Goal: Task Accomplishment & Management: Manage account settings

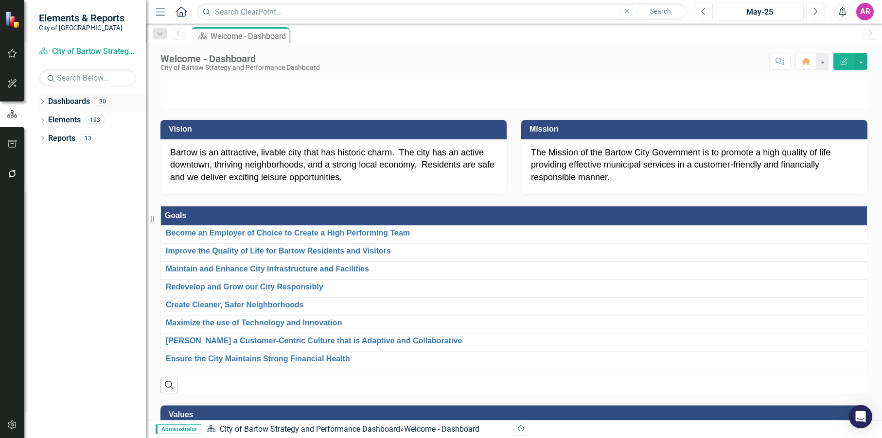
click at [41, 102] on icon "Dropdown" at bounding box center [42, 102] width 7 height 5
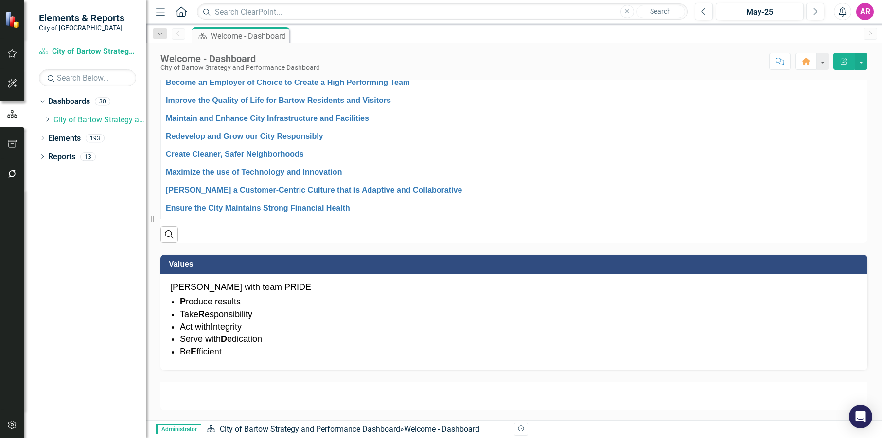
scroll to position [603, 0]
click at [49, 120] on icon "Dropdown" at bounding box center [47, 120] width 7 height 6
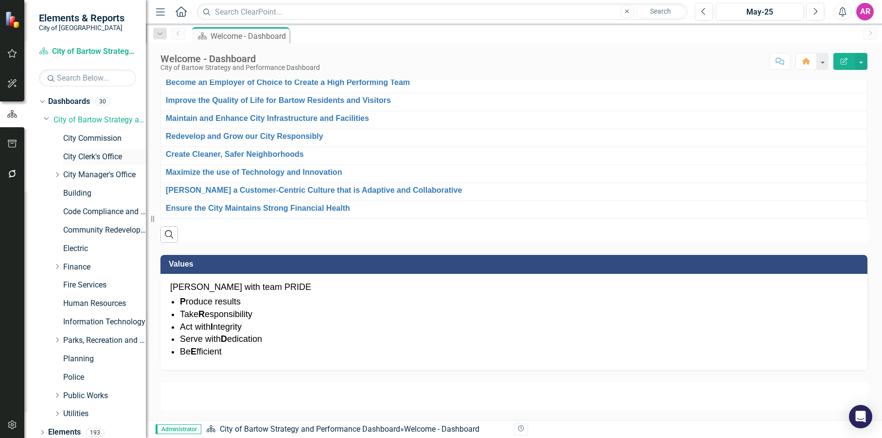
click at [107, 155] on link "City Clerk's Office" at bounding box center [104, 157] width 83 height 11
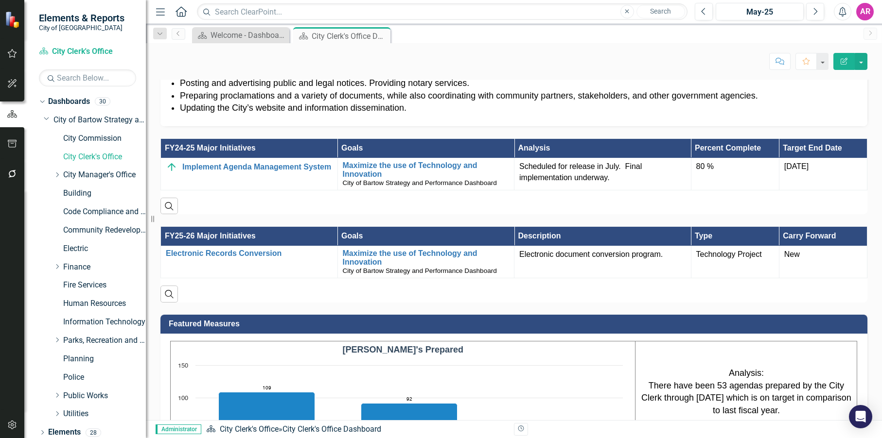
scroll to position [632, 0]
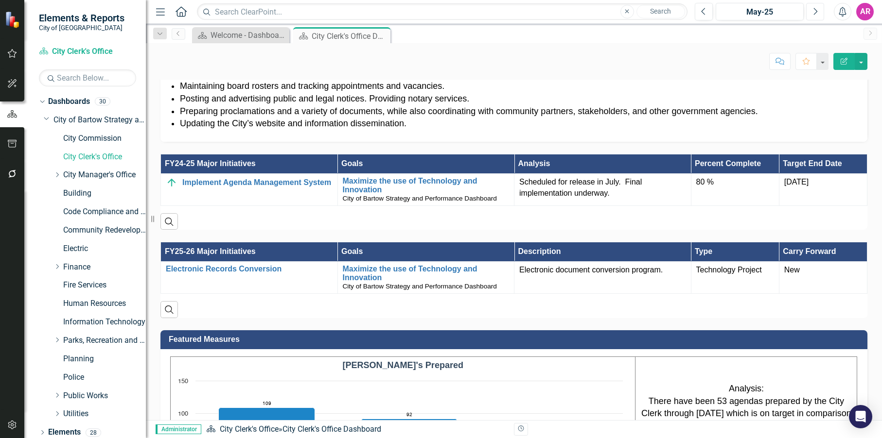
click at [817, 9] on icon "Next" at bounding box center [814, 11] width 5 height 9
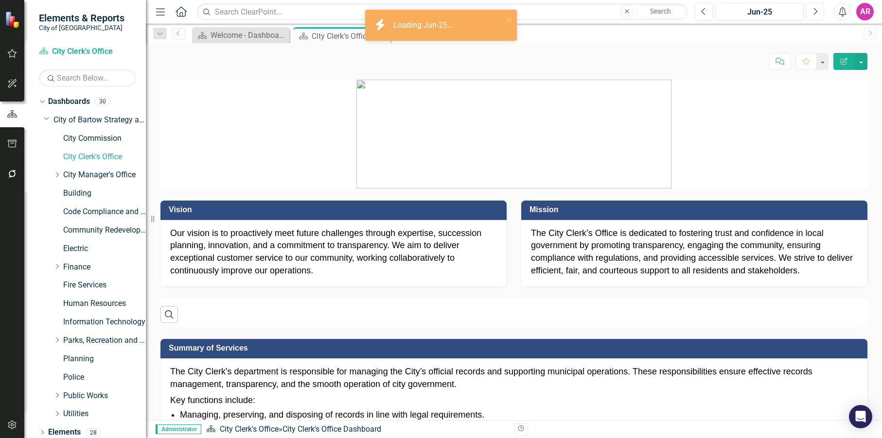
click at [816, 9] on icon "Next" at bounding box center [814, 11] width 5 height 9
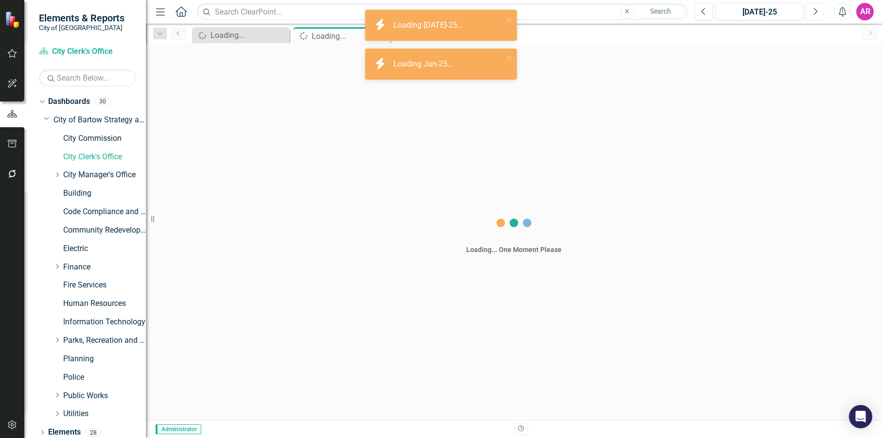
click at [816, 9] on icon "Next" at bounding box center [814, 11] width 5 height 9
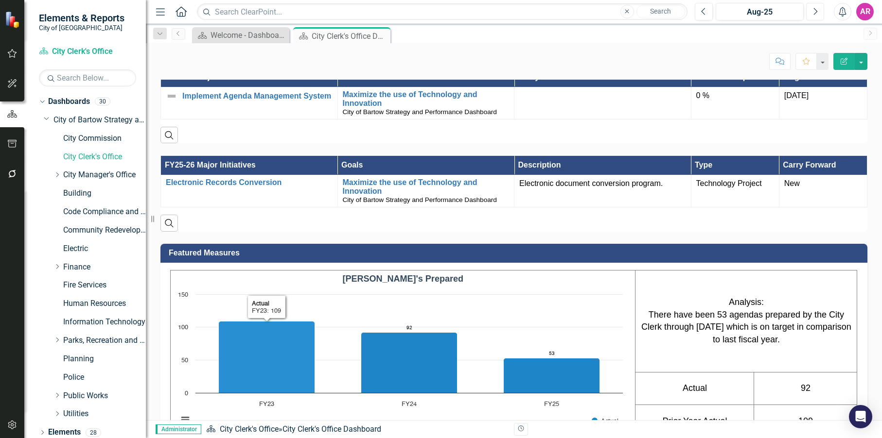
scroll to position [681, 0]
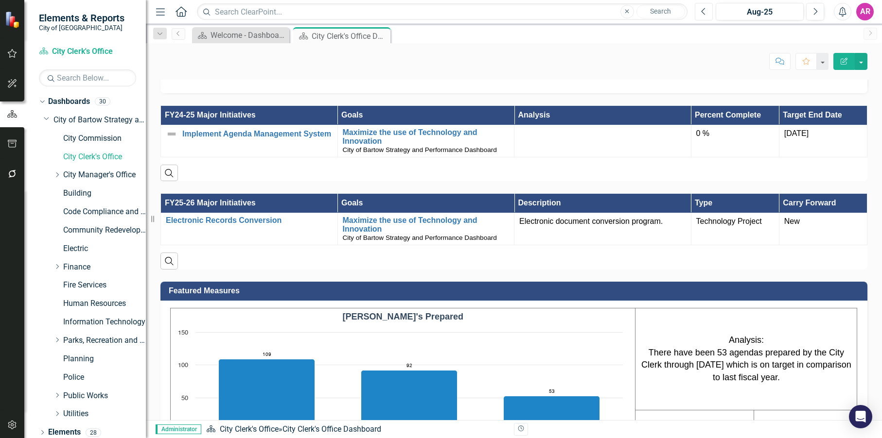
click at [705, 10] on icon "Previous" at bounding box center [703, 11] width 5 height 9
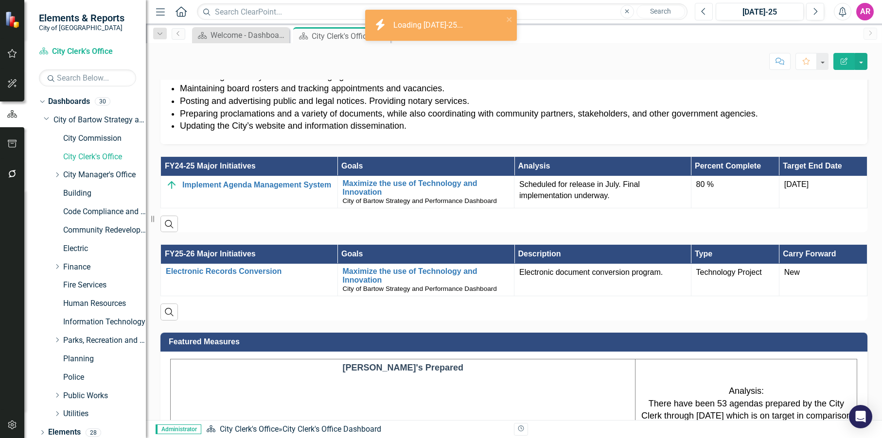
scroll to position [632, 0]
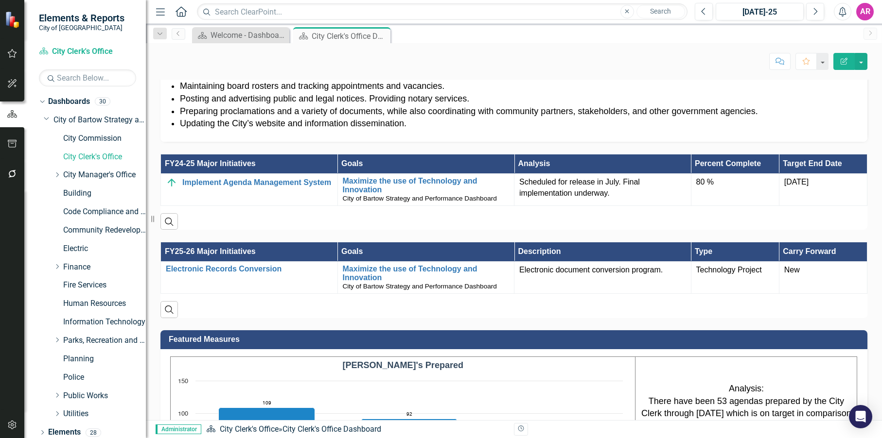
click at [860, 174] on div "Vision Our vision is to proactively meet future challenges through expertise, s…" at bounding box center [514, 326] width 736 height 1781
drag, startPoint x: 670, startPoint y: 147, endPoint x: 675, endPoint y: 134, distance: 14.2
click at [670, 146] on div "FY24-25 Major Initiatives Goals Analysis Percent Complete Target End Date Imple…" at bounding box center [513, 186] width 721 height 88
click at [809, 15] on button "Next" at bounding box center [815, 12] width 18 height 18
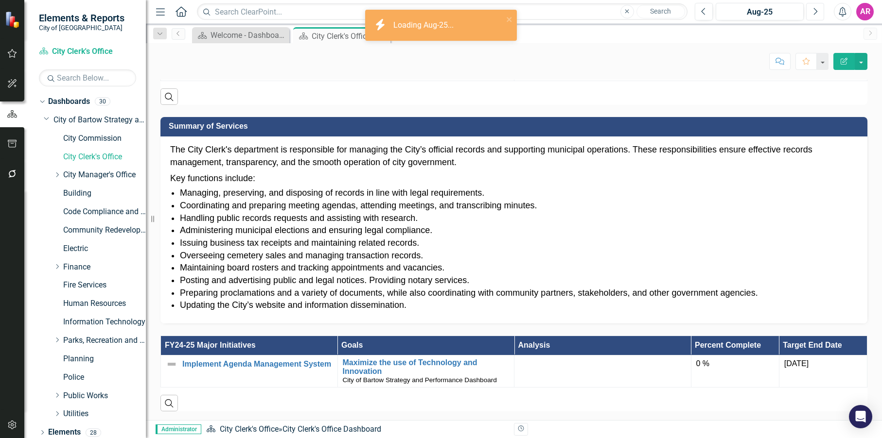
scroll to position [632, 0]
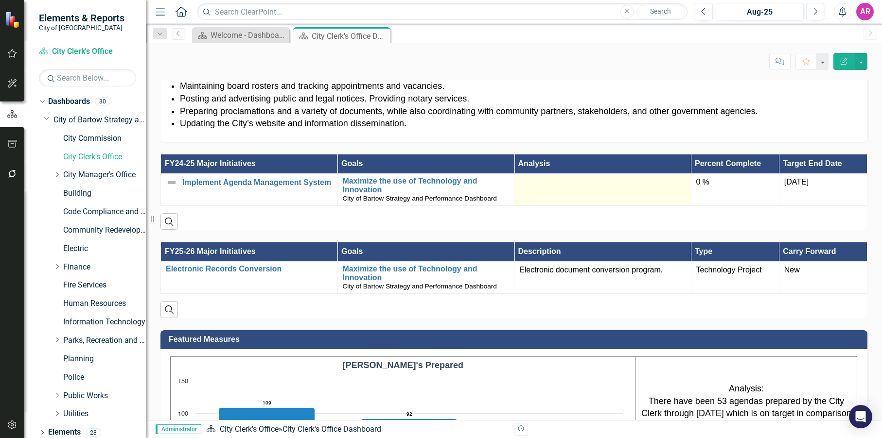
click at [565, 192] on td at bounding box center [602, 190] width 177 height 32
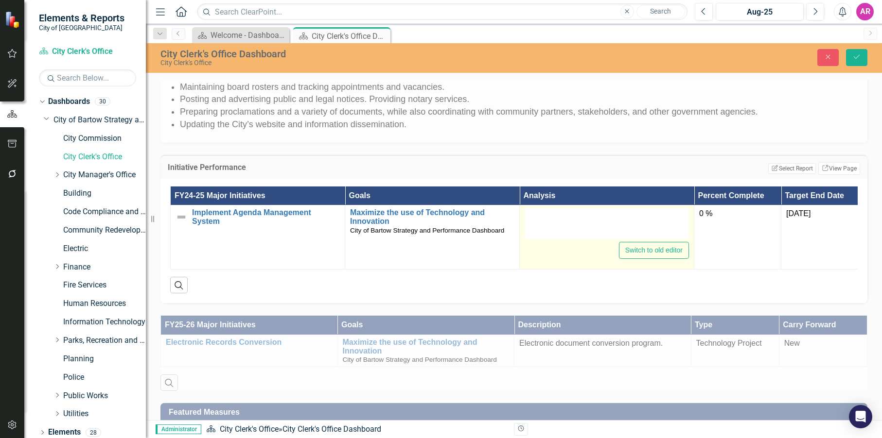
click at [561, 233] on div at bounding box center [607, 224] width 164 height 31
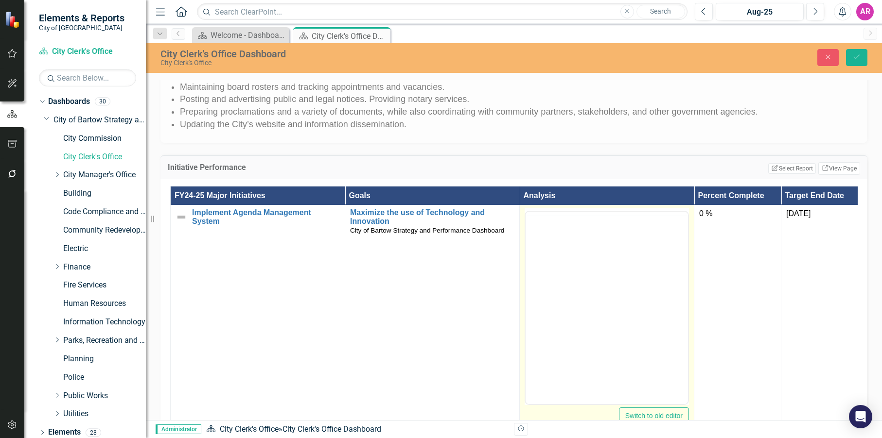
scroll to position [0, 0]
click at [561, 216] on div at bounding box center [606, 214] width 162 height 4
click at [562, 242] on p "Rich Text Area. Press ALT-0 for help." at bounding box center [607, 243] width 158 height 12
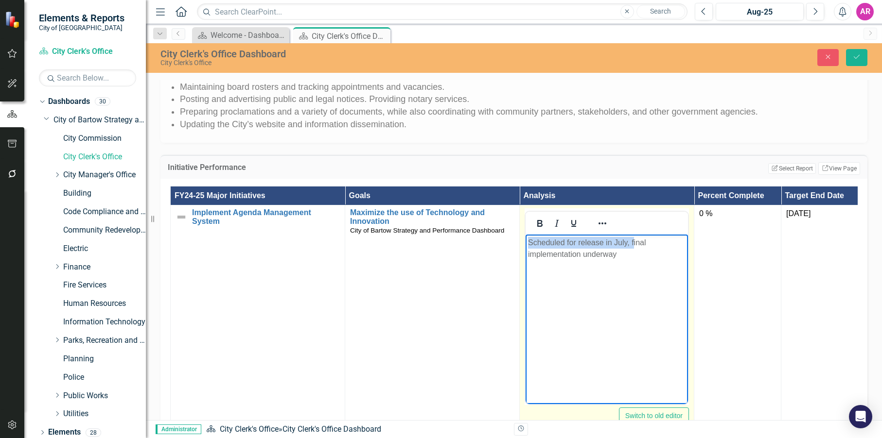
drag, startPoint x: 634, startPoint y: 244, endPoint x: 514, endPoint y: 241, distance: 119.6
click at [525, 241] on html "Scheduled for release in July, final implementation underway" at bounding box center [606, 308] width 162 height 146
click at [619, 251] on body "Final implementation underway" at bounding box center [606, 308] width 162 height 146
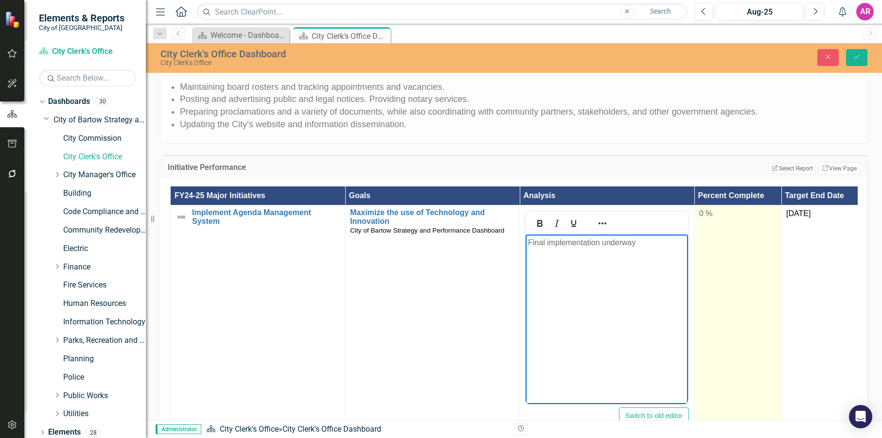
click at [736, 211] on div "0 %" at bounding box center [737, 214] width 77 height 11
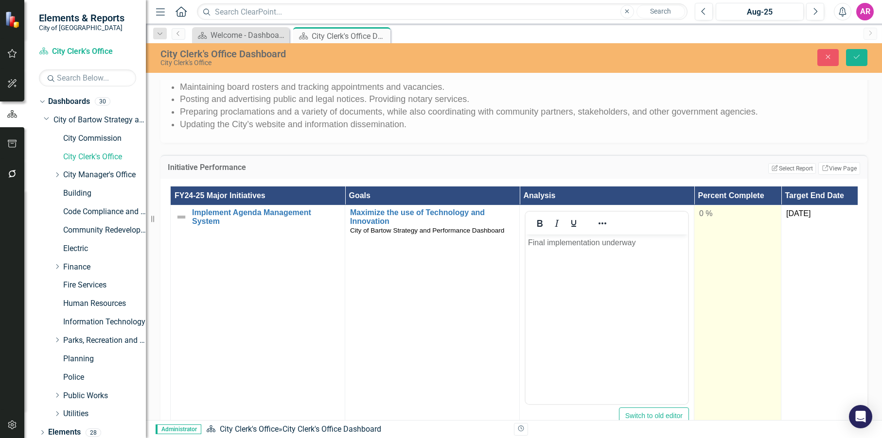
click at [736, 210] on div "0 %" at bounding box center [737, 214] width 77 height 11
click at [738, 217] on input "0" at bounding box center [737, 218] width 77 height 18
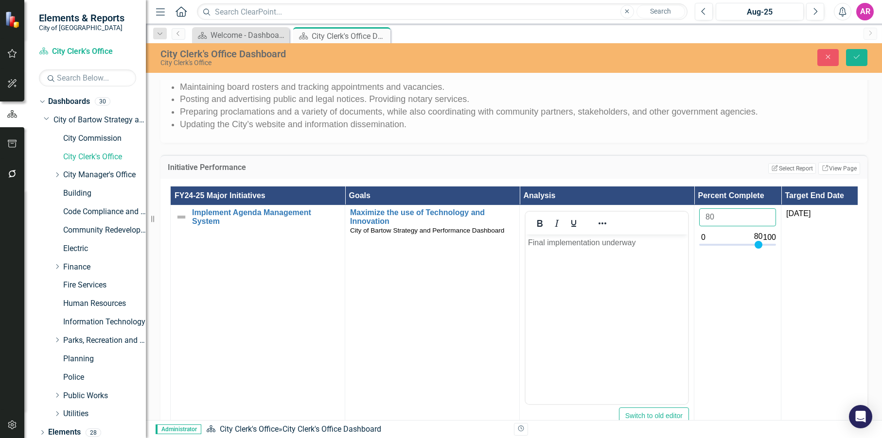
type input "80"
click at [736, 166] on td "Edit Report Select Report Link View Page" at bounding box center [673, 168] width 374 height 13
click at [847, 58] on button "Save" at bounding box center [856, 57] width 21 height 17
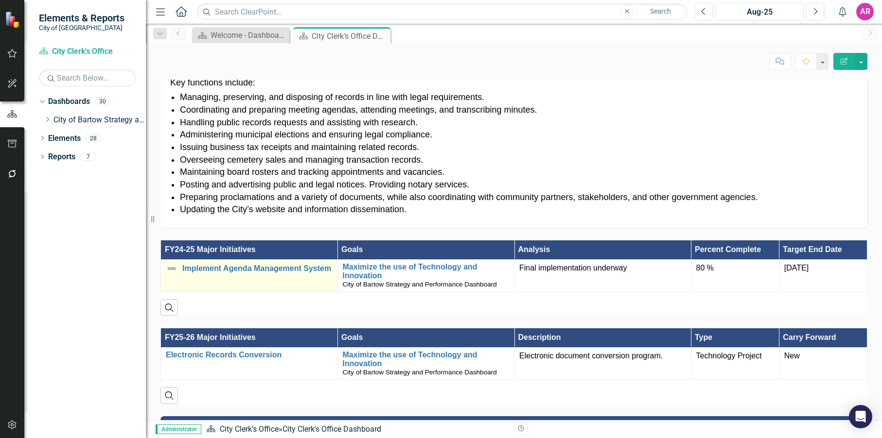
scroll to position [535, 0]
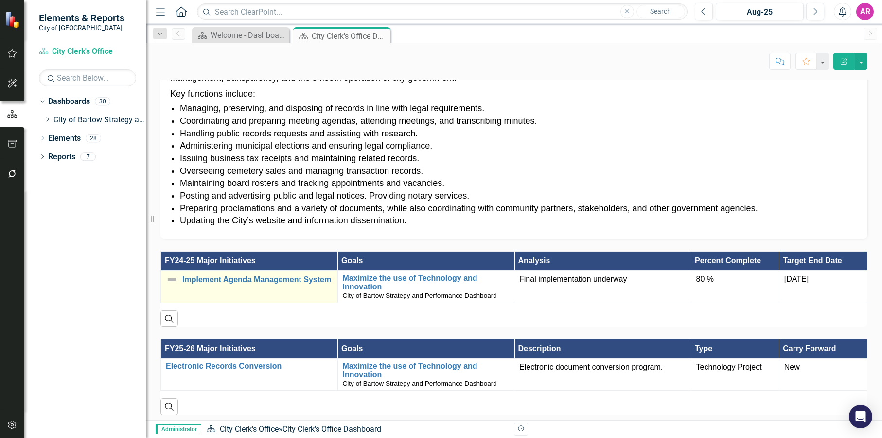
click at [174, 284] on img at bounding box center [172, 280] width 12 height 12
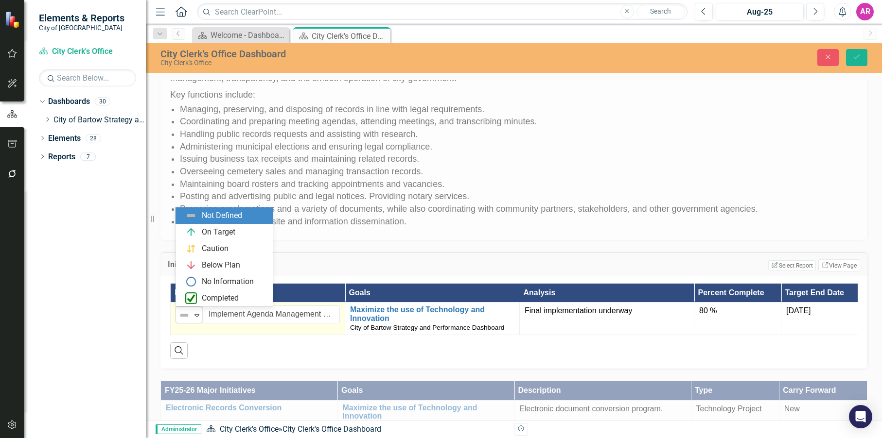
click at [187, 312] on img at bounding box center [184, 316] width 12 height 12
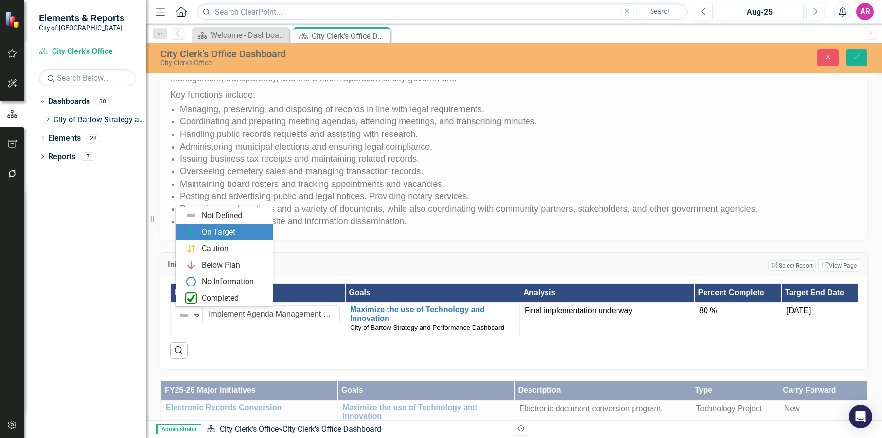
click at [235, 231] on div "On Target" at bounding box center [226, 233] width 82 height 12
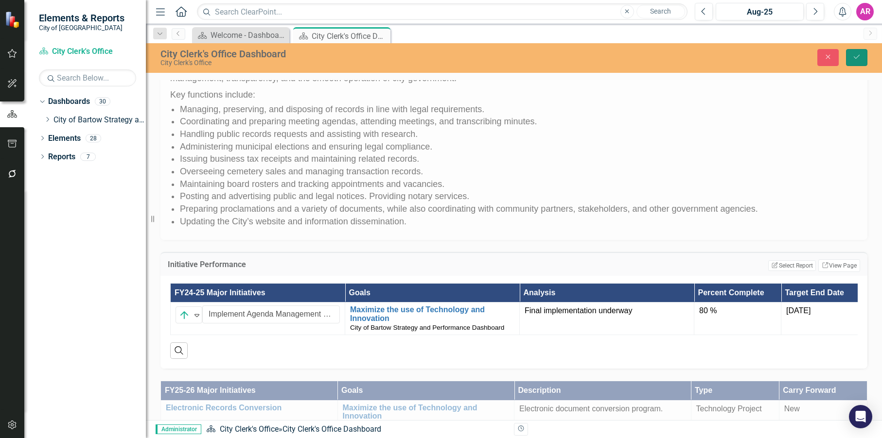
click at [860, 58] on button "Save" at bounding box center [856, 57] width 21 height 17
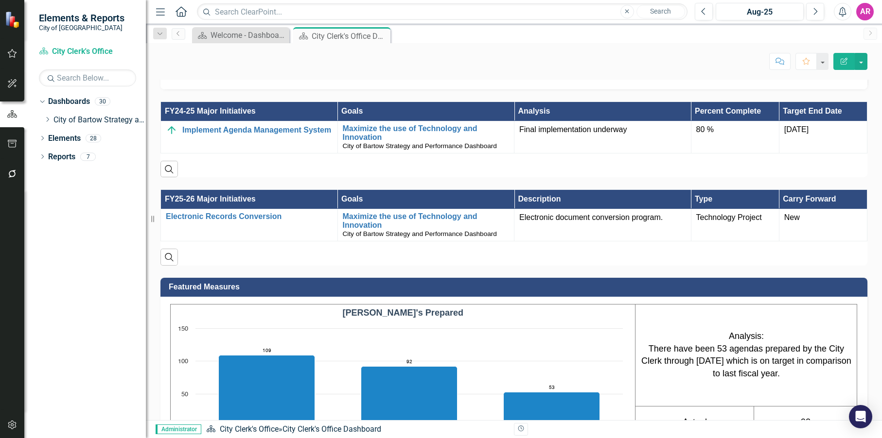
scroll to position [681, 0]
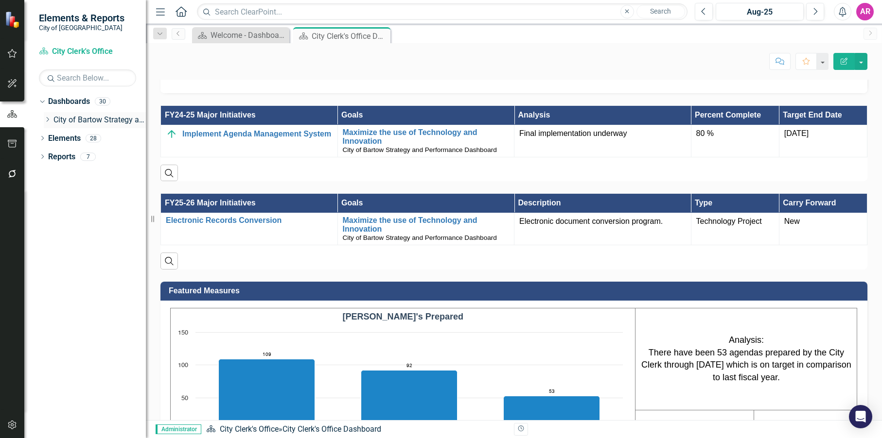
click at [47, 120] on icon "Dropdown" at bounding box center [47, 120] width 7 height 6
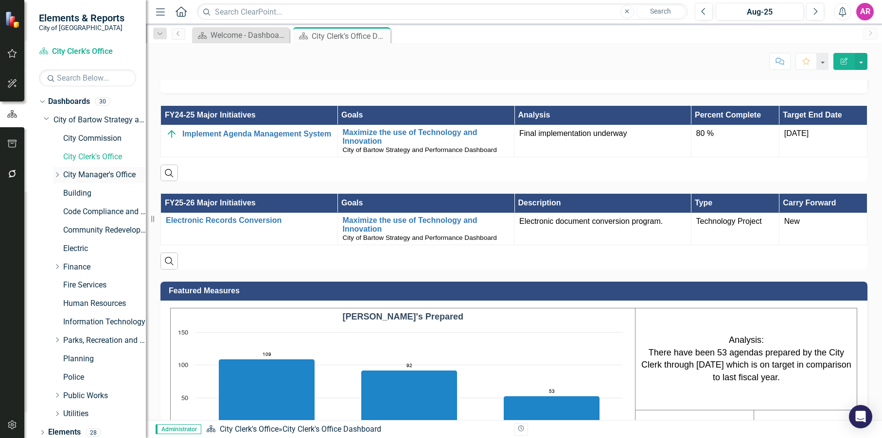
click at [97, 177] on link "City Manager's Office" at bounding box center [104, 175] width 83 height 11
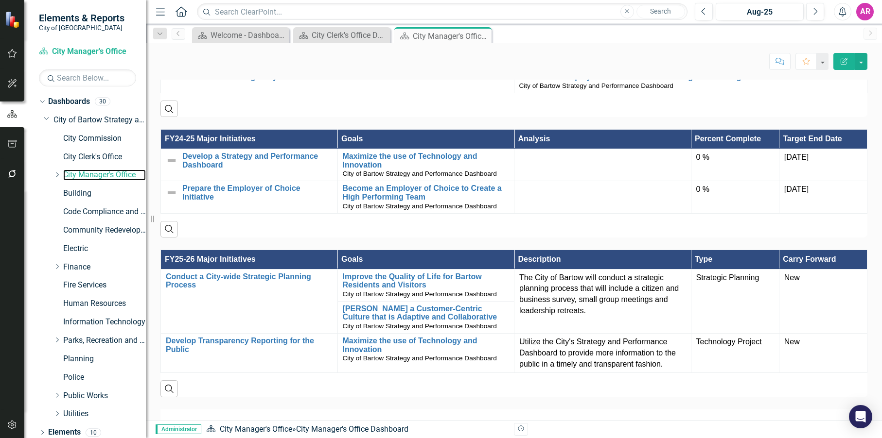
scroll to position [630, 0]
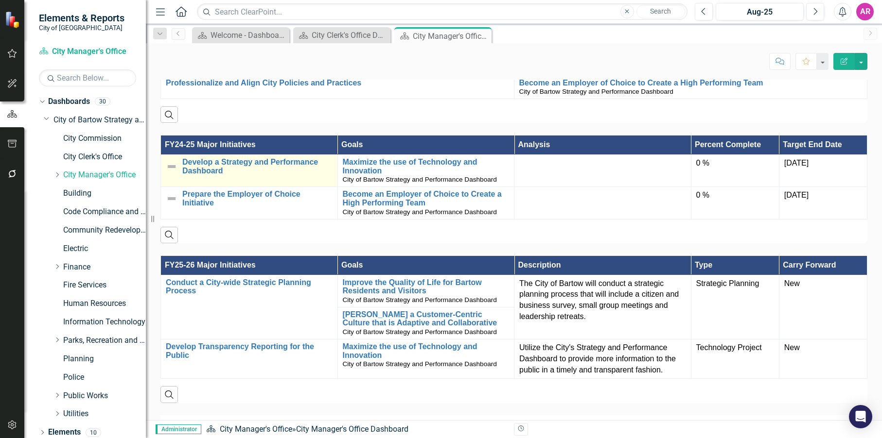
click at [169, 171] on img at bounding box center [172, 167] width 12 height 12
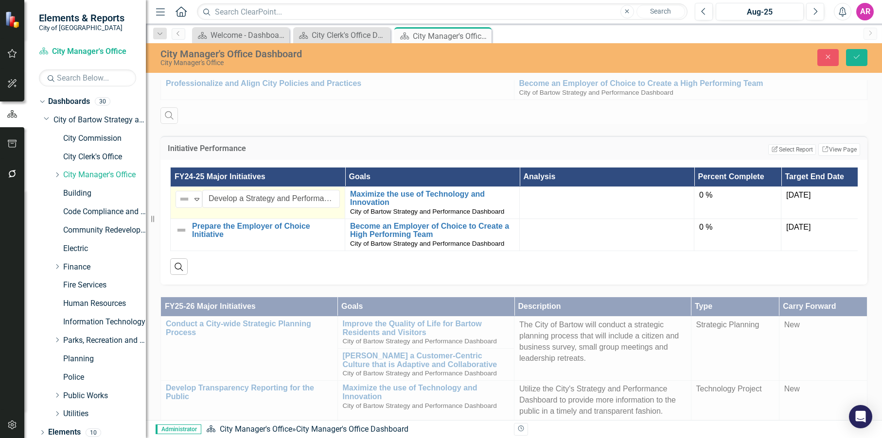
click at [822, 47] on div "City Manager's Office Dashboard City Manager's Office Close Save" at bounding box center [514, 58] width 736 height 30
click at [824, 59] on icon "Close" at bounding box center [827, 56] width 9 height 7
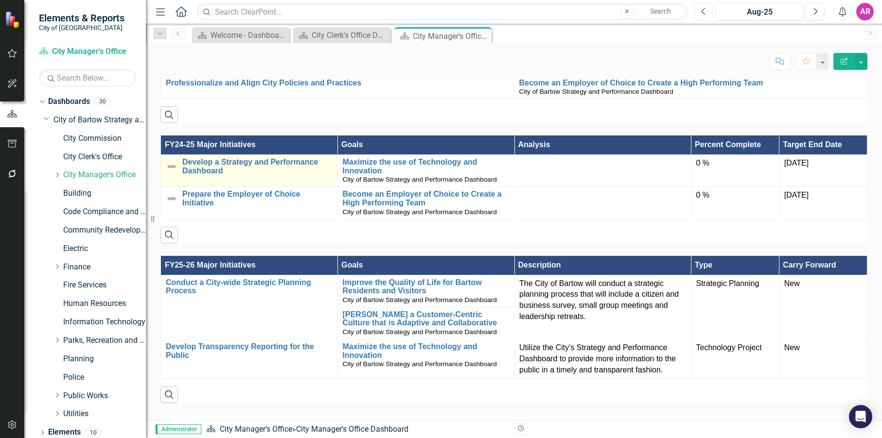
click at [702, 14] on icon "Previous" at bounding box center [703, 11] width 5 height 9
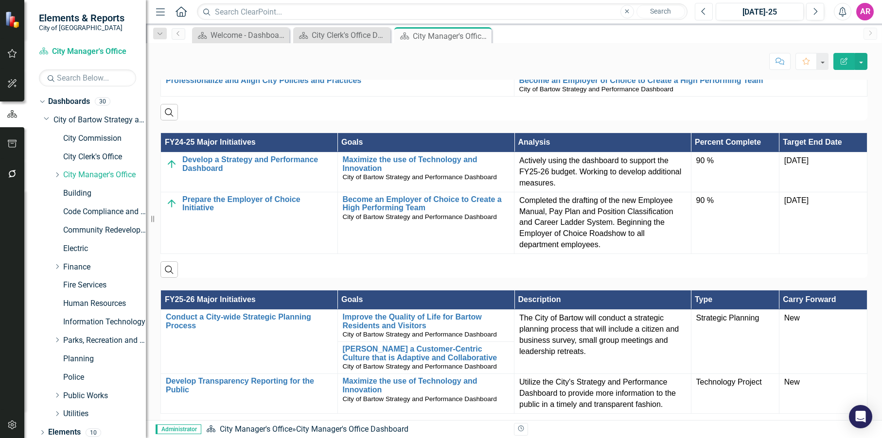
scroll to position [334, 0]
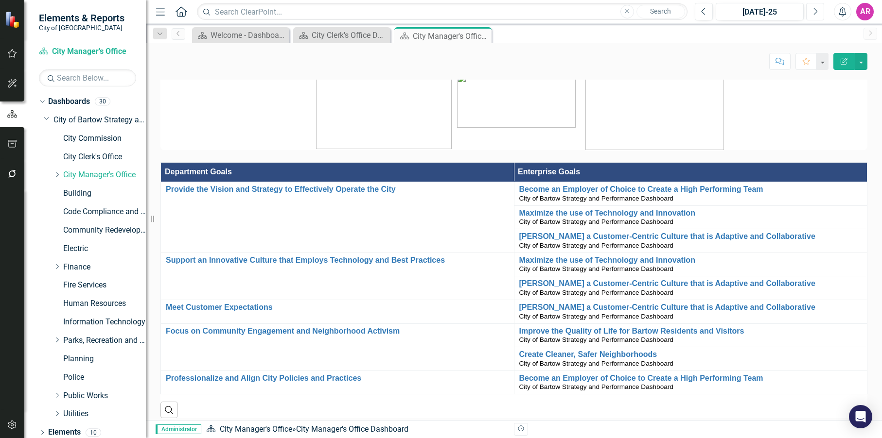
drag, startPoint x: 811, startPoint y: 16, endPoint x: 807, endPoint y: 19, distance: 5.5
click at [811, 16] on button "Next" at bounding box center [815, 12] width 18 height 18
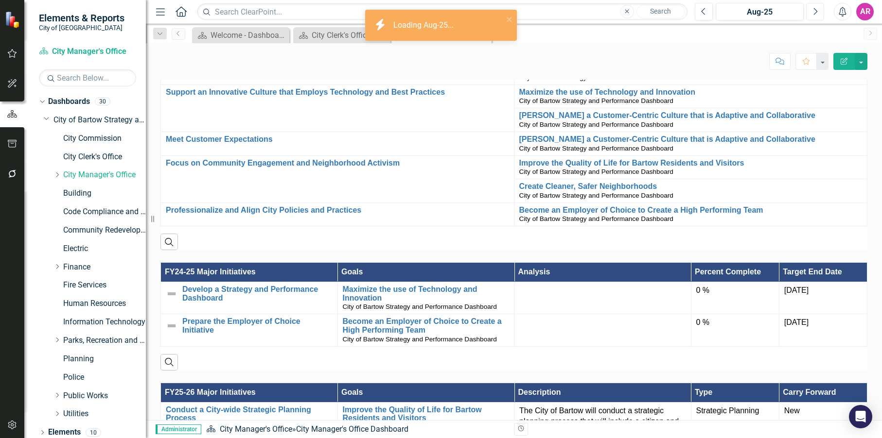
scroll to position [632, 0]
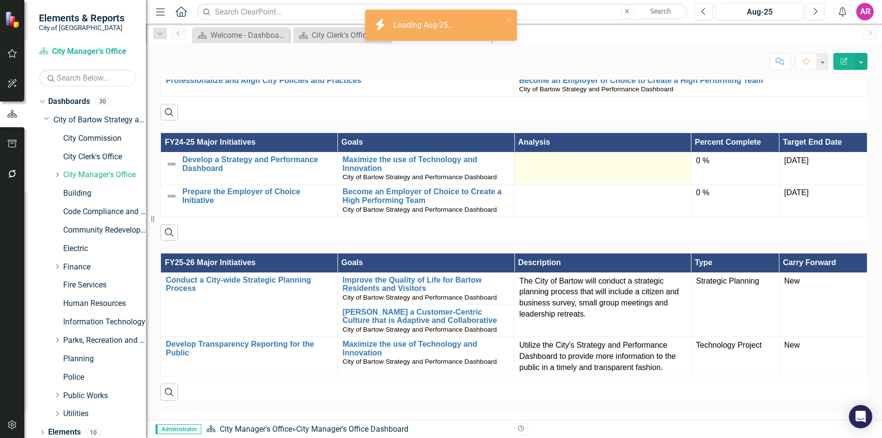
click at [616, 158] on div at bounding box center [602, 162] width 167 height 12
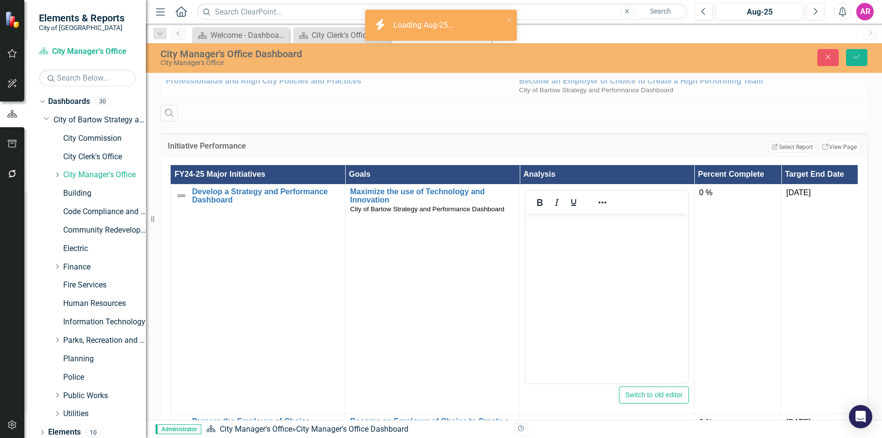
scroll to position [0, 0]
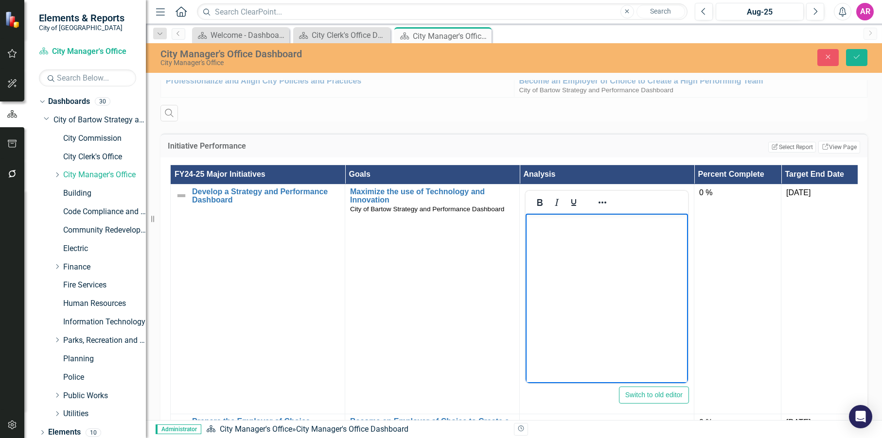
click at [603, 244] on body "Rich Text Area. Press ALT-0 for help." at bounding box center [606, 286] width 162 height 146
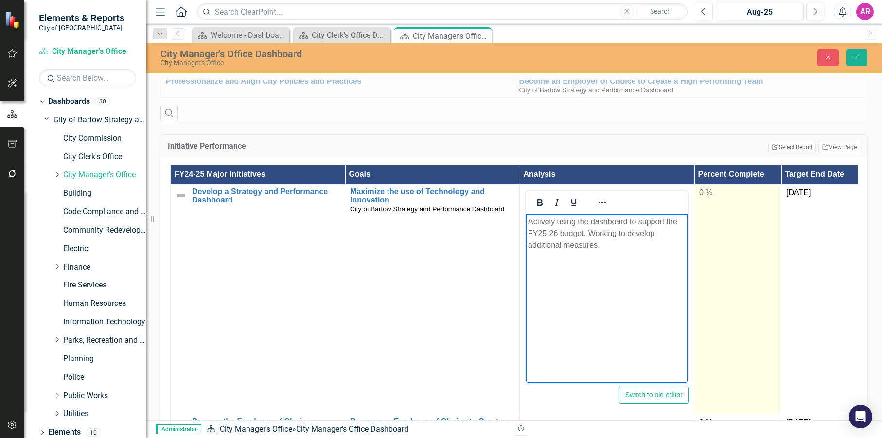
click at [717, 199] on td "0 %" at bounding box center [737, 299] width 87 height 230
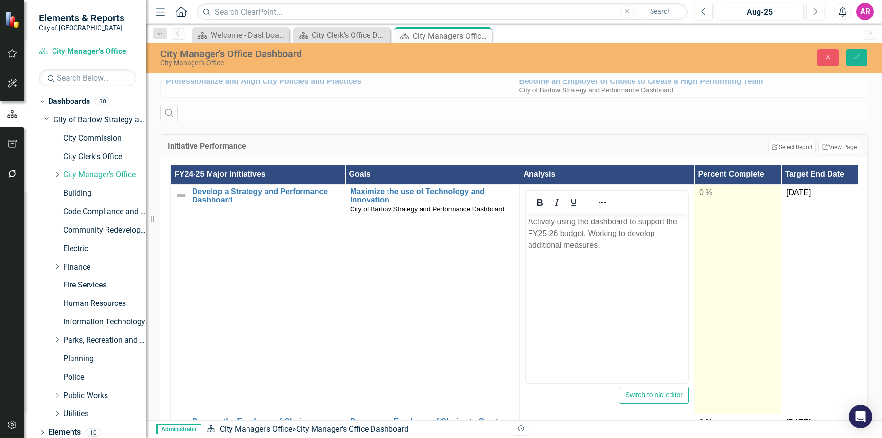
click at [718, 202] on td "0 %" at bounding box center [737, 299] width 87 height 230
click at [717, 195] on div "0 %" at bounding box center [737, 193] width 77 height 11
click at [728, 203] on input "0" at bounding box center [737, 197] width 77 height 18
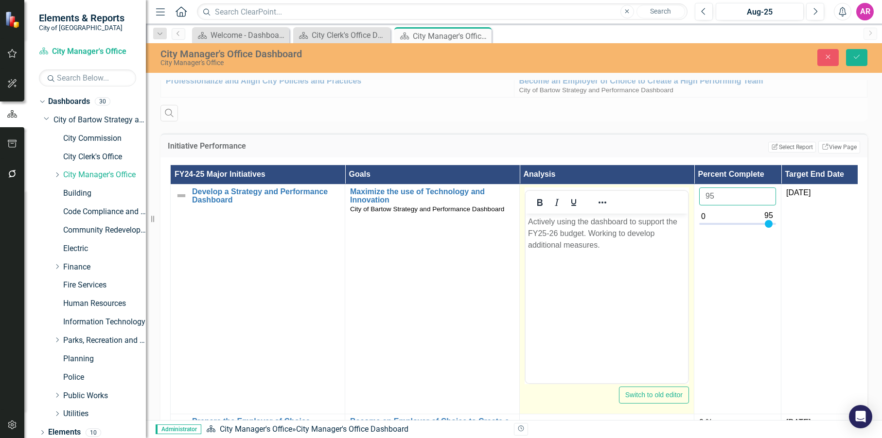
type input "95"
click at [622, 248] on p "Actively using the dashboard to support the FY25-26 budget. Working to develop …" at bounding box center [607, 233] width 158 height 35
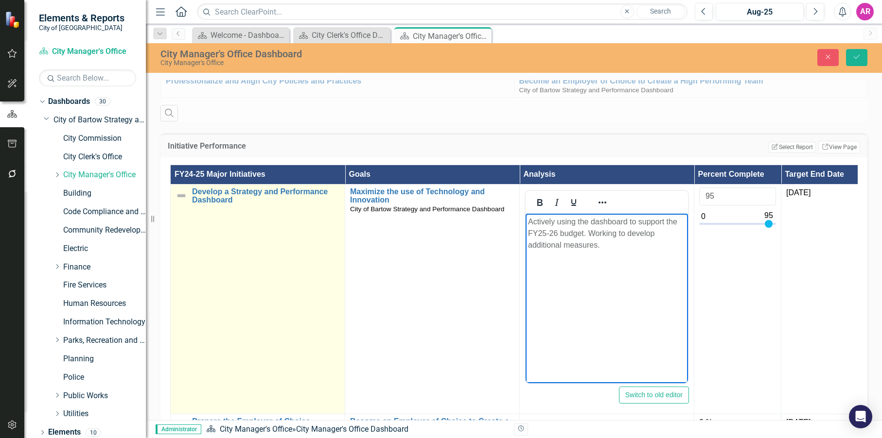
click at [176, 193] on img at bounding box center [181, 196] width 12 height 12
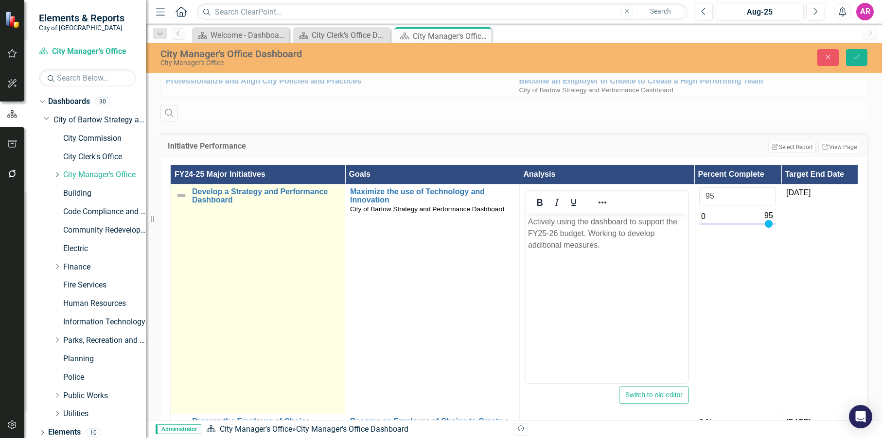
click at [177, 193] on img at bounding box center [181, 196] width 12 height 12
click at [191, 200] on div "Not Defined" at bounding box center [184, 197] width 15 height 14
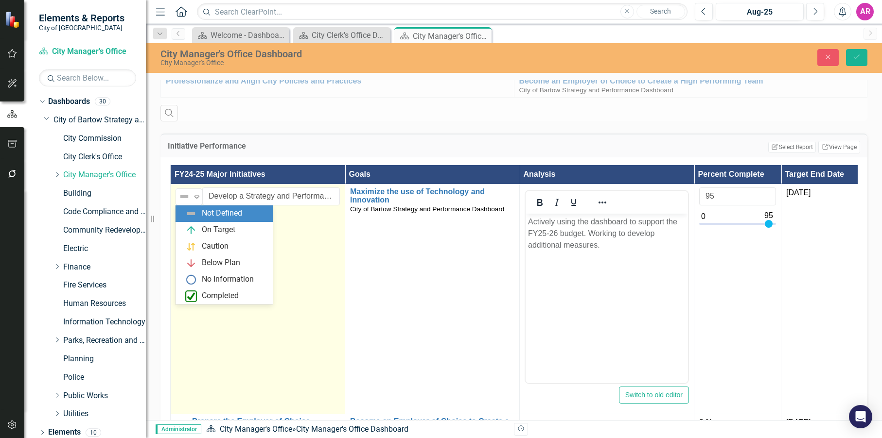
click at [216, 230] on div "On Target" at bounding box center [219, 230] width 34 height 11
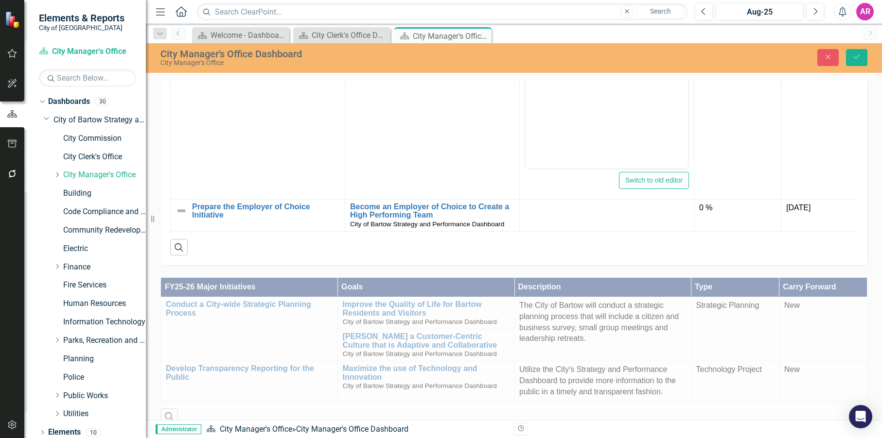
scroll to position [875, 0]
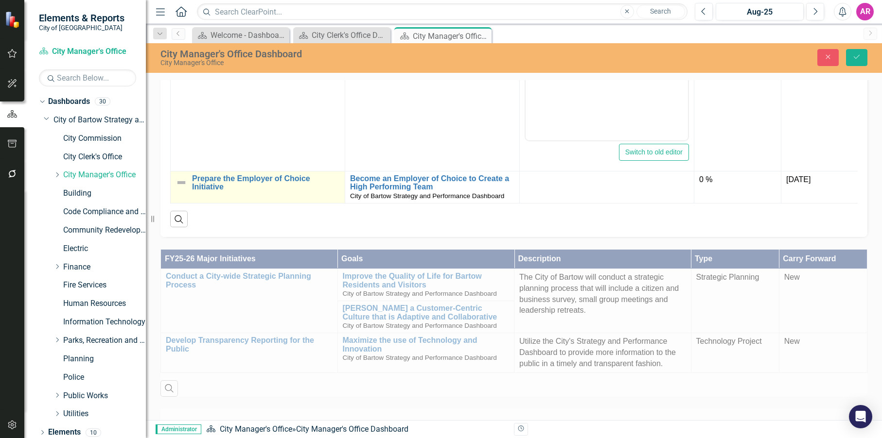
click at [182, 183] on img at bounding box center [181, 183] width 12 height 12
click at [200, 183] on icon "Expand" at bounding box center [197, 184] width 10 height 8
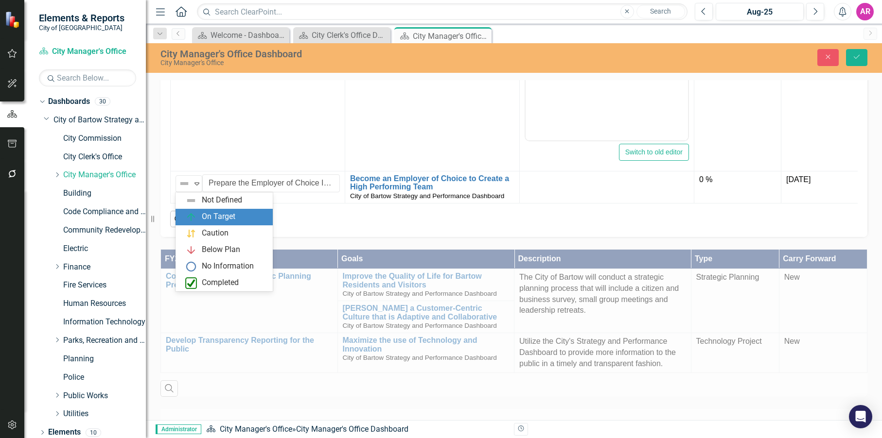
click at [228, 216] on div "On Target" at bounding box center [219, 216] width 34 height 11
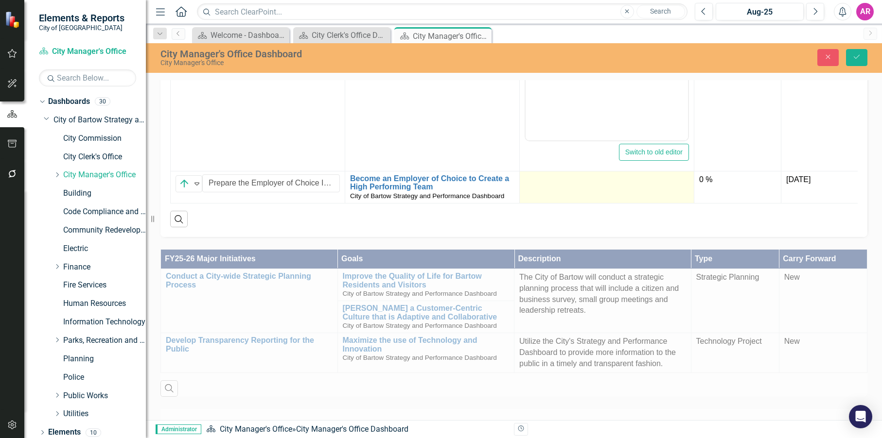
click at [540, 188] on td at bounding box center [607, 187] width 175 height 32
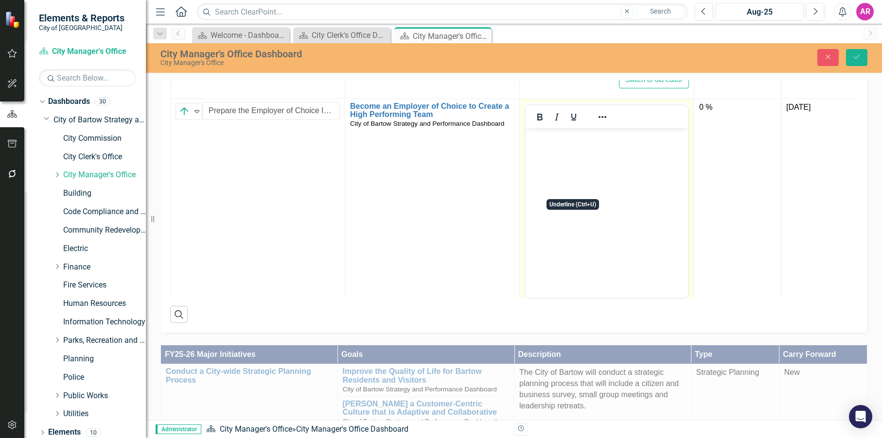
scroll to position [146, 0]
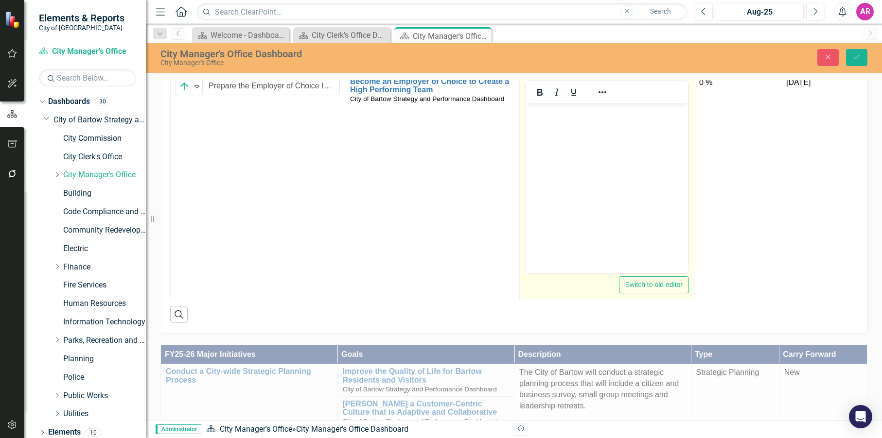
click at [584, 183] on body "Rich Text Area. Press ALT-0 for help." at bounding box center [606, 176] width 162 height 146
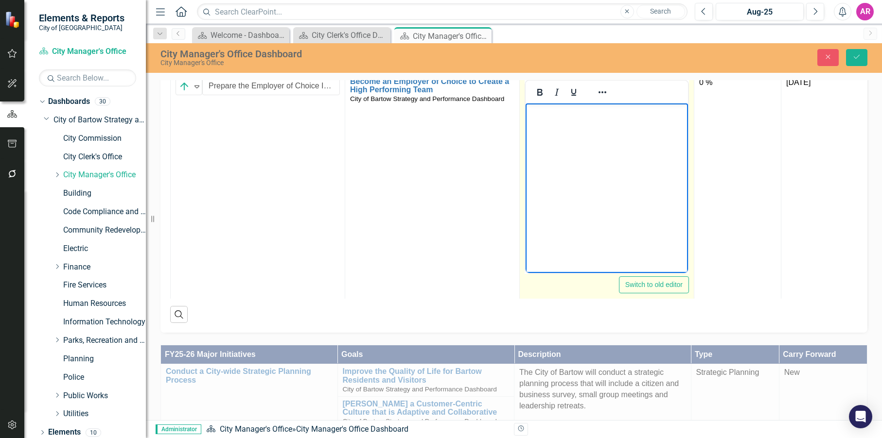
click at [619, 203] on body "Rich Text Area. Press ALT-0 for help." at bounding box center [606, 176] width 162 height 146
click at [637, 127] on p "Completed the drafting of the new Employee Manau" at bounding box center [607, 116] width 158 height 23
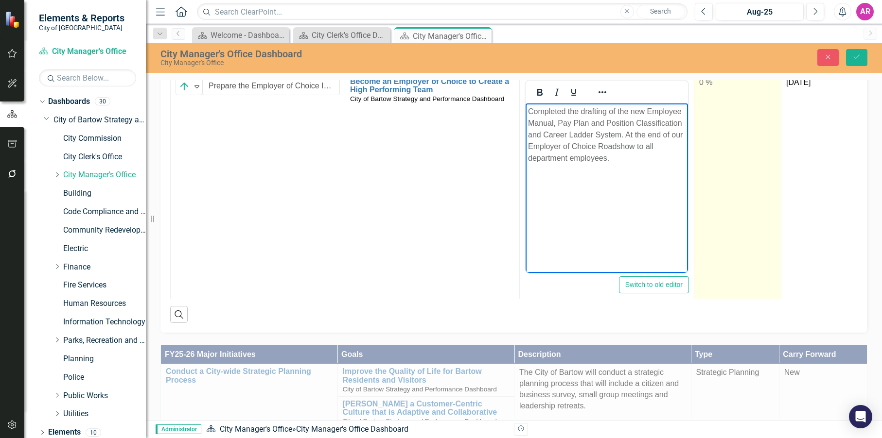
scroll to position [97, 0]
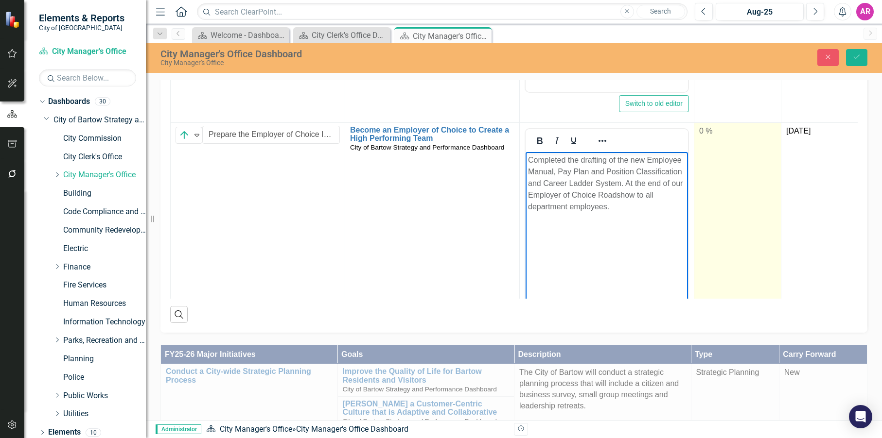
click at [724, 142] on td "0 %" at bounding box center [737, 238] width 87 height 230
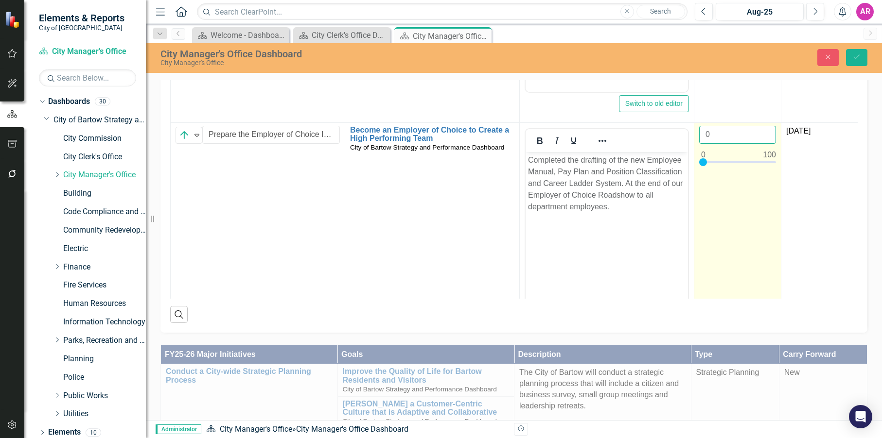
click at [723, 136] on input "0" at bounding box center [737, 135] width 77 height 18
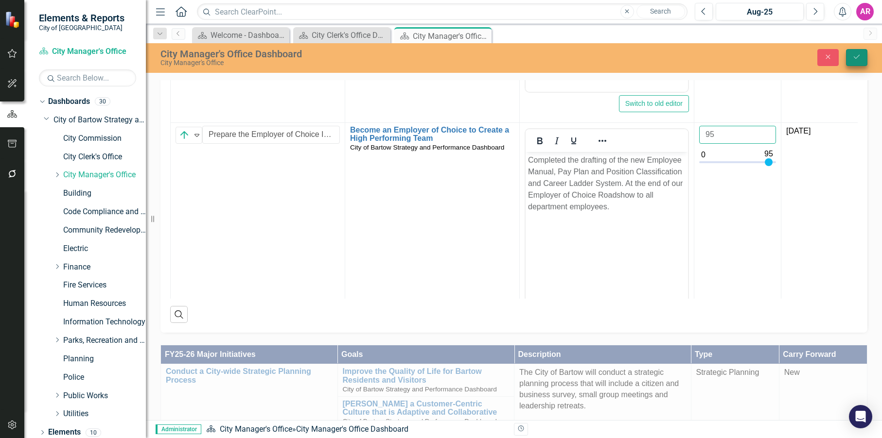
type input "95"
click at [859, 55] on icon "submit" at bounding box center [857, 57] width 6 height 4
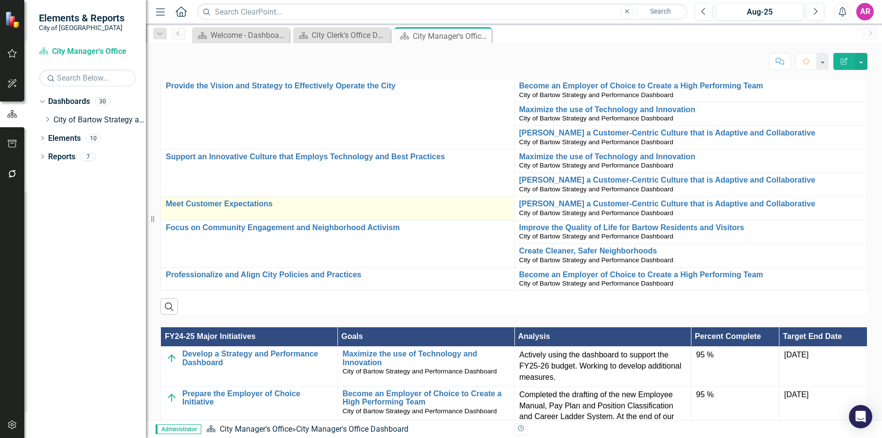
scroll to position [681, 0]
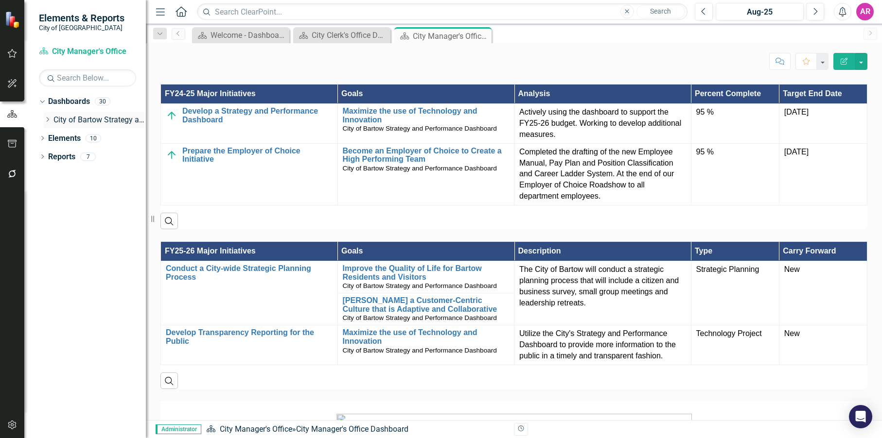
click at [50, 122] on icon "Dropdown" at bounding box center [47, 120] width 7 height 6
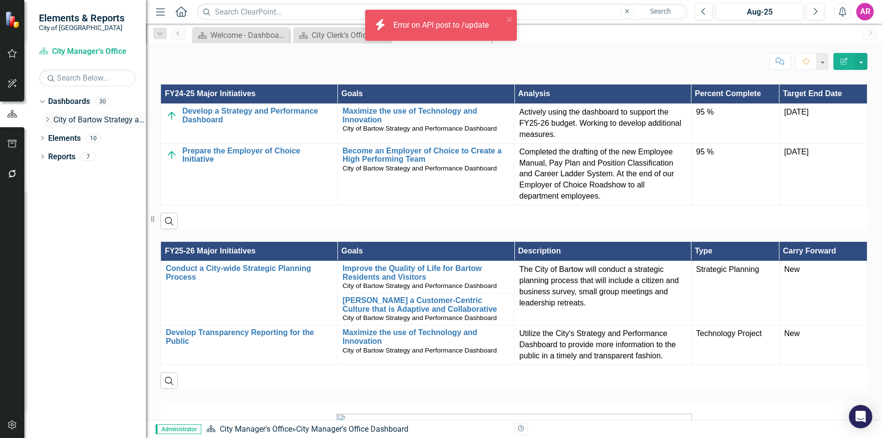
click at [46, 119] on icon "Dropdown" at bounding box center [47, 120] width 7 height 6
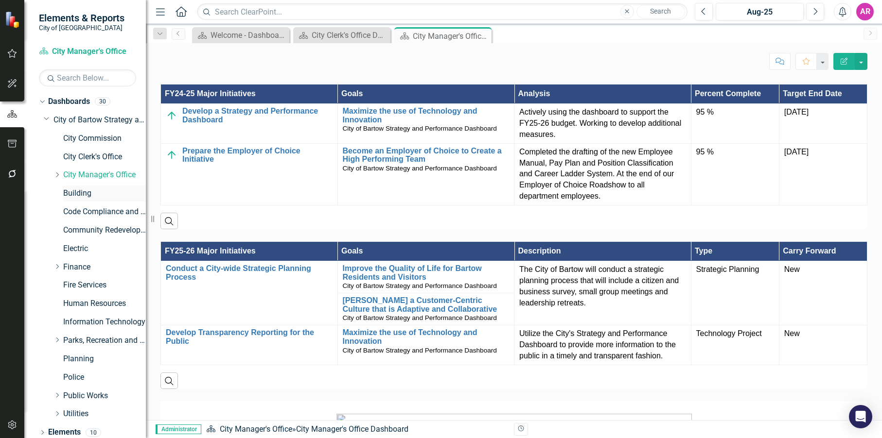
click at [91, 193] on link "Building" at bounding box center [104, 193] width 83 height 11
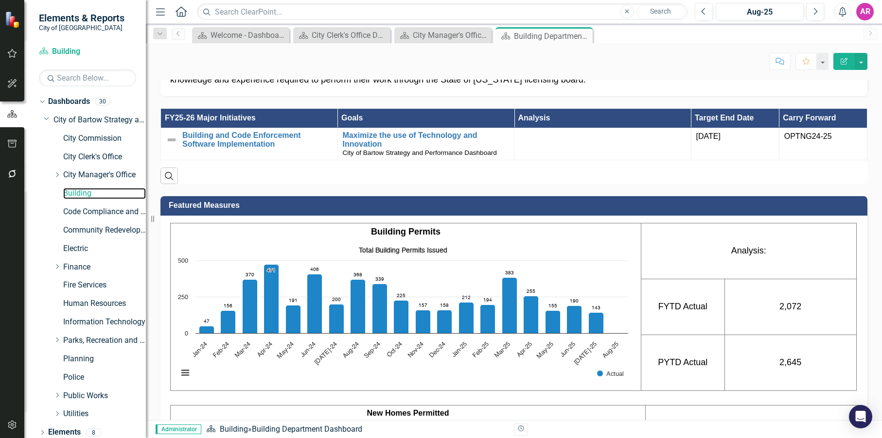
scroll to position [410, 0]
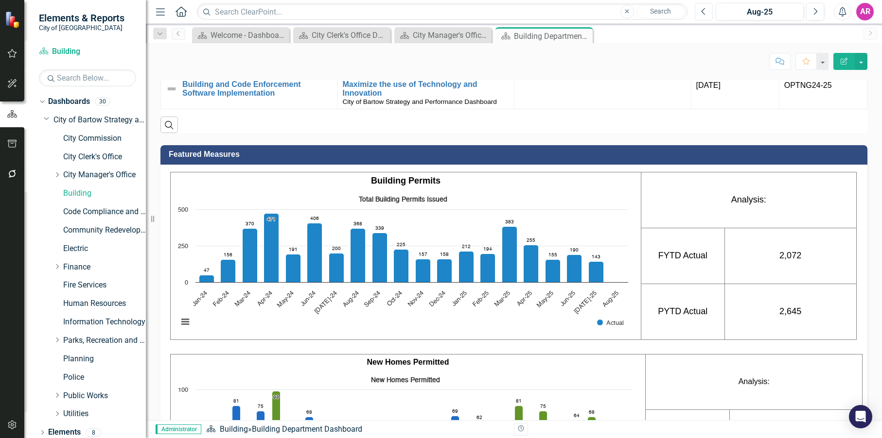
click at [704, 12] on icon "Previous" at bounding box center [703, 11] width 5 height 9
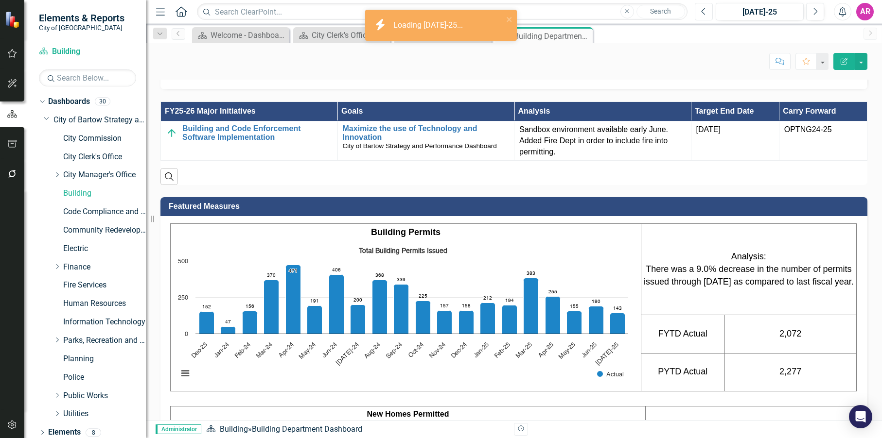
scroll to position [389, 0]
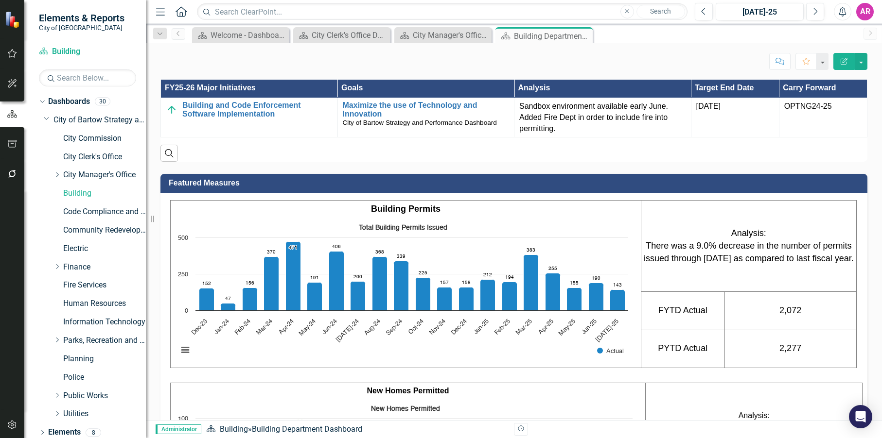
click at [860, 129] on div "Vision To make the built environment safe and healthy for our community, while …" at bounding box center [514, 320] width 736 height 1282
click at [808, 13] on button "Next" at bounding box center [815, 12] width 18 height 18
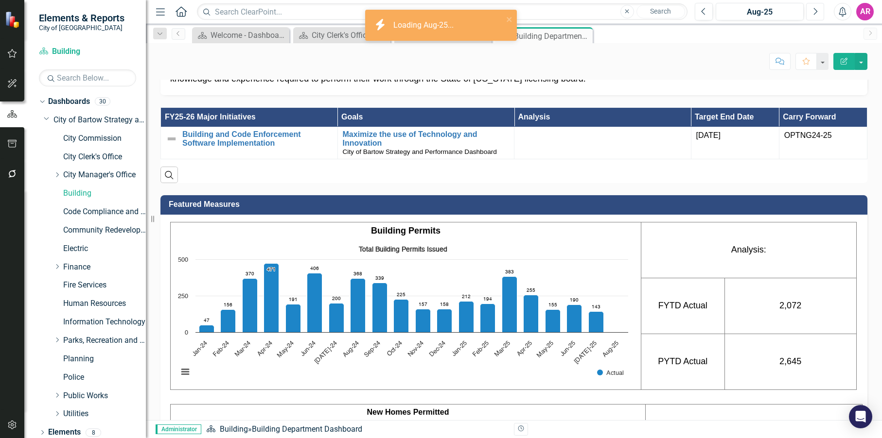
scroll to position [389, 0]
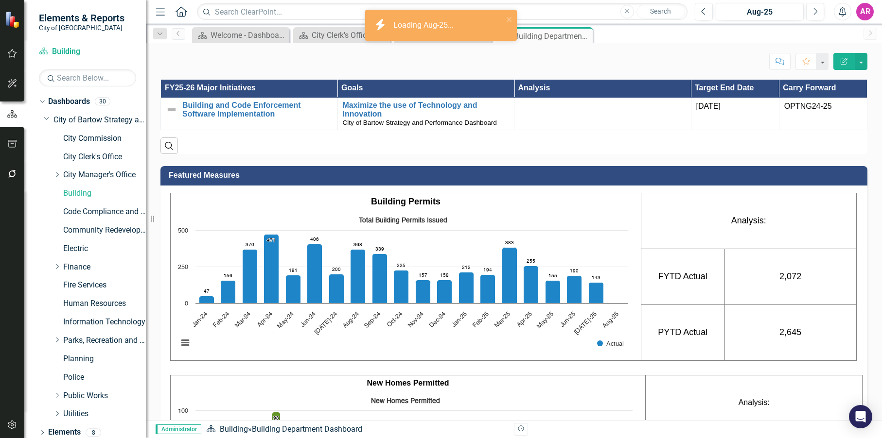
click at [603, 98] on th "Analysis" at bounding box center [602, 88] width 177 height 19
click at [617, 130] on td at bounding box center [602, 114] width 177 height 32
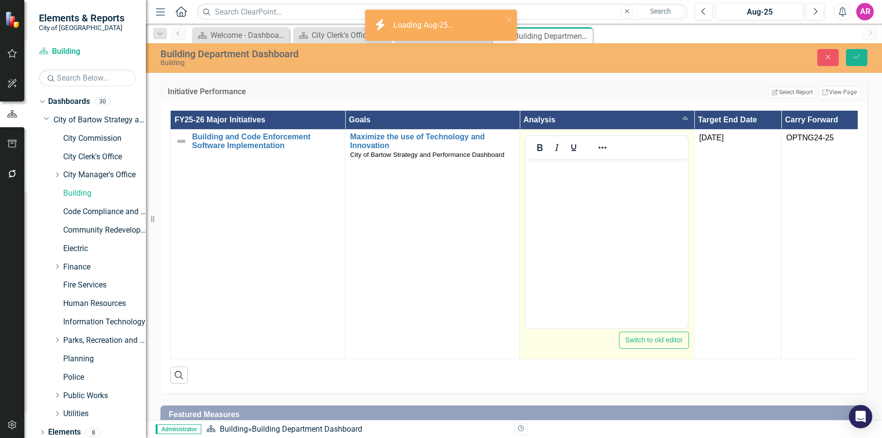
scroll to position [0, 0]
drag, startPoint x: 618, startPoint y: 226, endPoint x: 106, endPoint y: 1, distance: 558.5
click at [627, 157] on div at bounding box center [606, 147] width 162 height 19
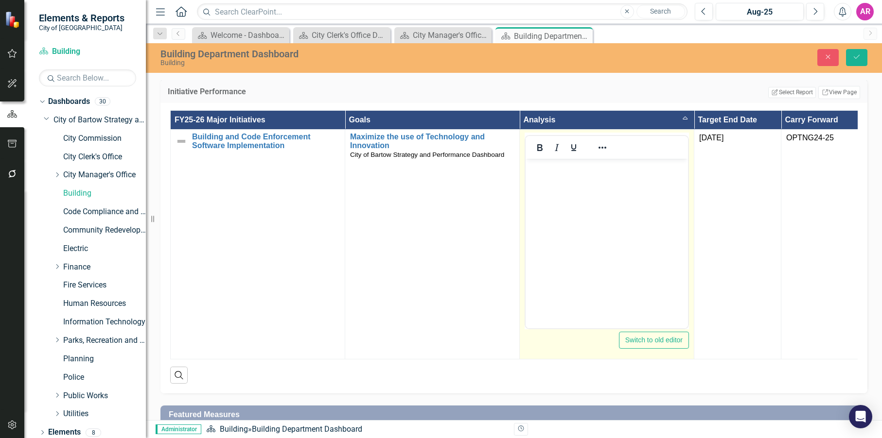
click at [633, 172] on p "Rich Text Area. Press ALT-0 for help." at bounding box center [607, 167] width 158 height 12
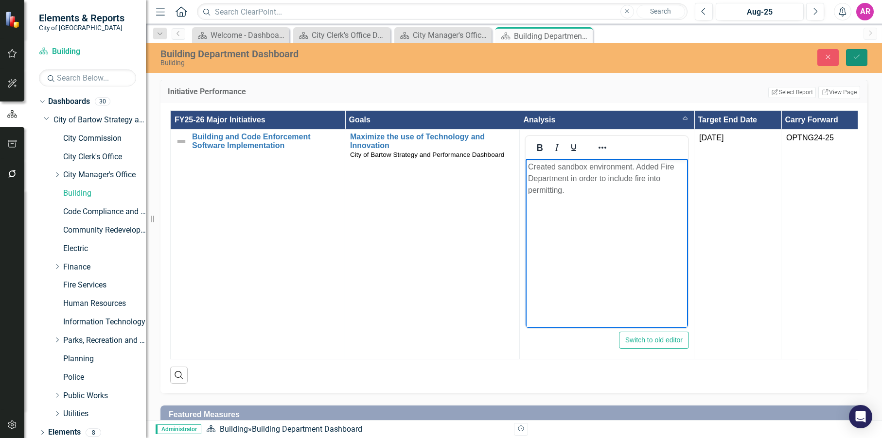
click at [857, 55] on icon "Save" at bounding box center [856, 56] width 9 height 7
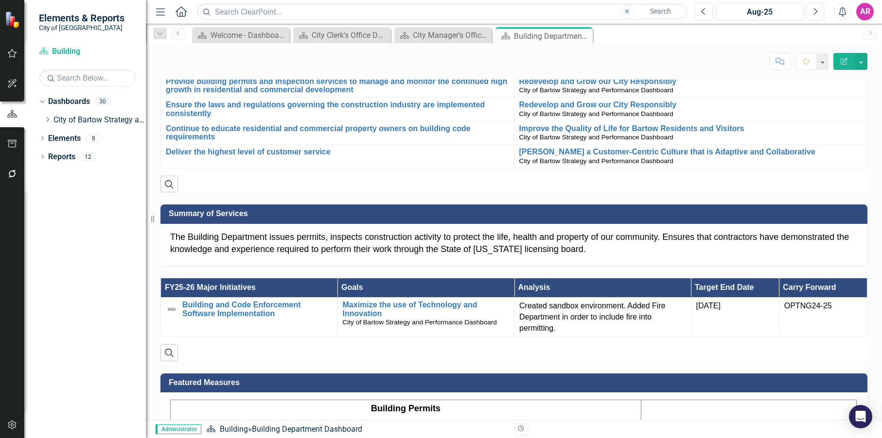
scroll to position [243, 0]
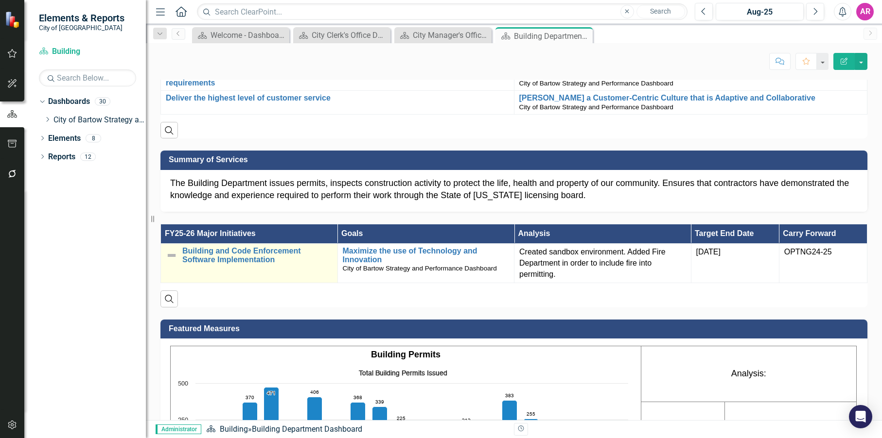
click at [173, 262] on img at bounding box center [172, 256] width 12 height 12
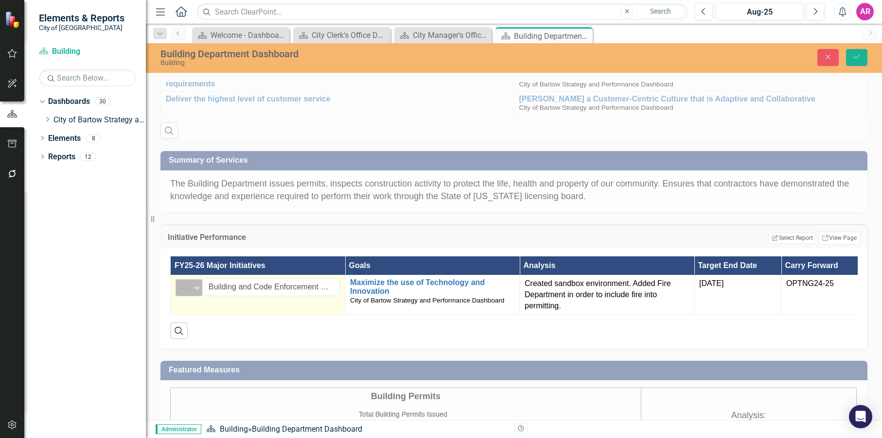
click at [187, 294] on img at bounding box center [184, 288] width 12 height 12
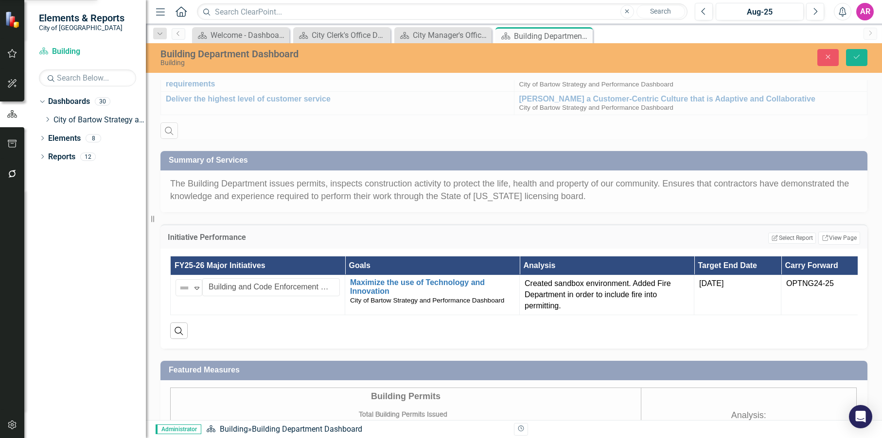
click at [859, 55] on icon "Save" at bounding box center [856, 56] width 9 height 7
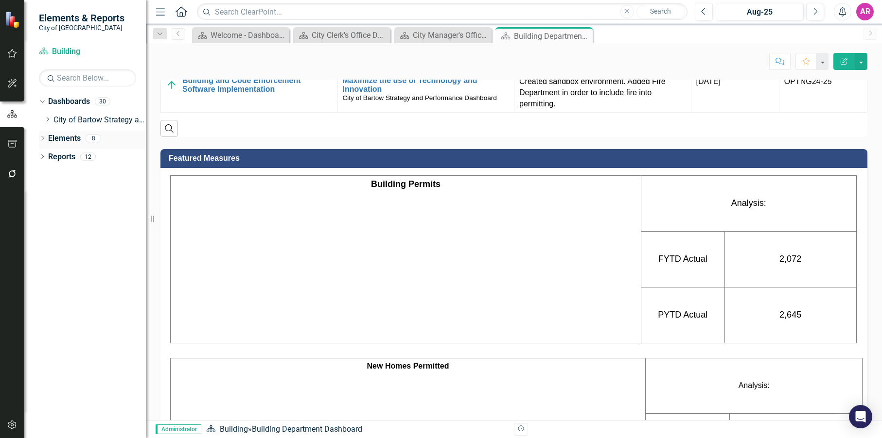
scroll to position [438, 0]
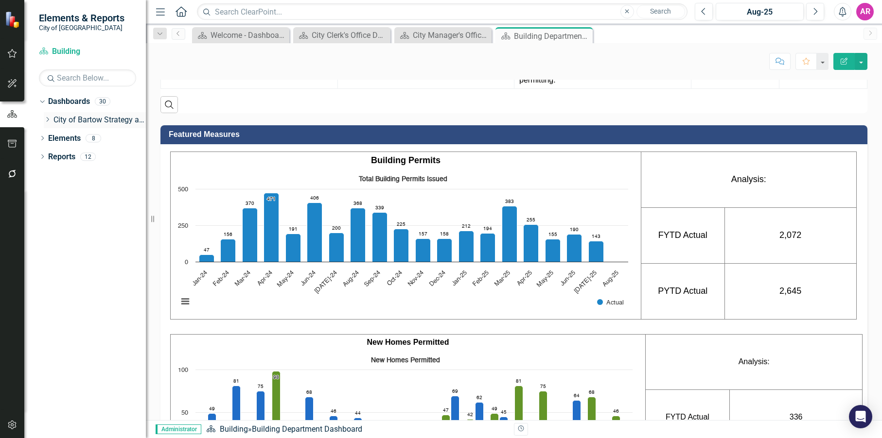
click at [48, 115] on div "Dropdown City of Bartow Strategy and Performance Dashboard" at bounding box center [95, 120] width 102 height 16
click at [45, 116] on div "Dropdown" at bounding box center [47, 120] width 7 height 8
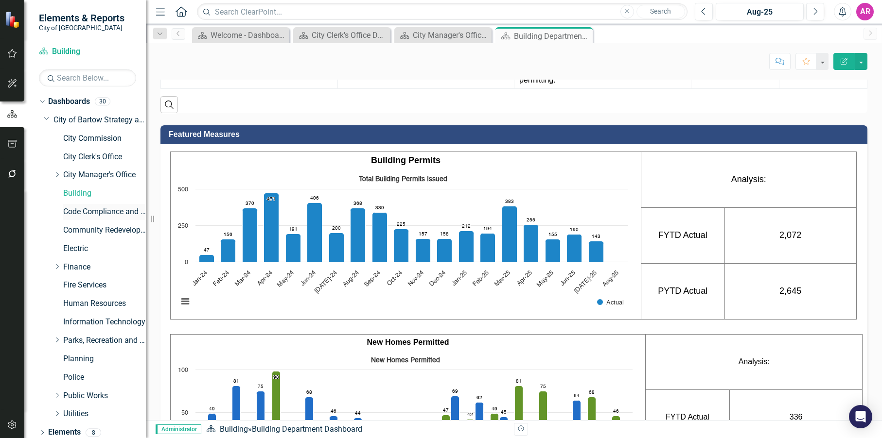
click at [92, 212] on link "Code Compliance and Neighborhood Services" at bounding box center [104, 212] width 83 height 11
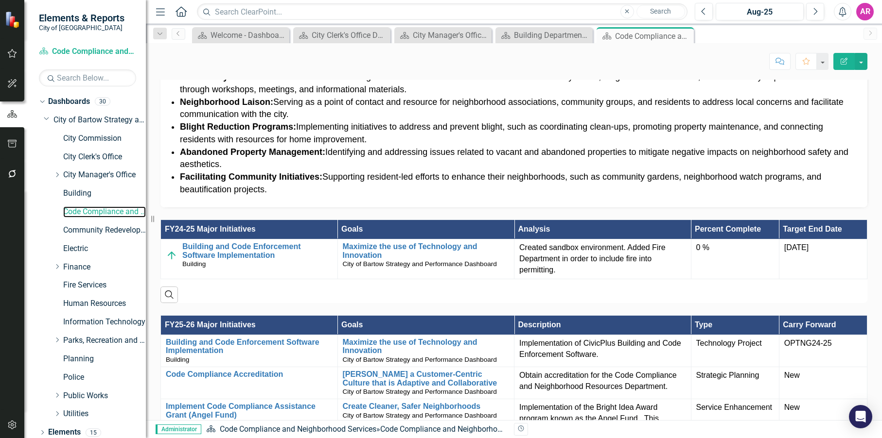
scroll to position [789, 0]
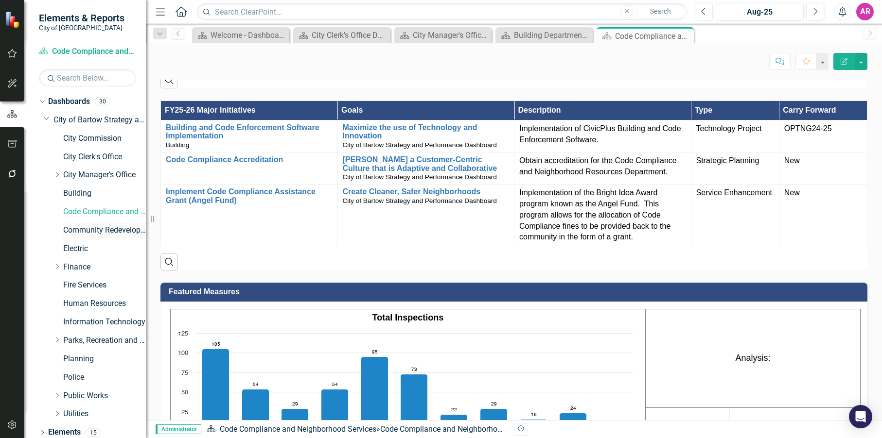
click at [92, 231] on link "Community Redevelopment Agency" at bounding box center [104, 230] width 83 height 11
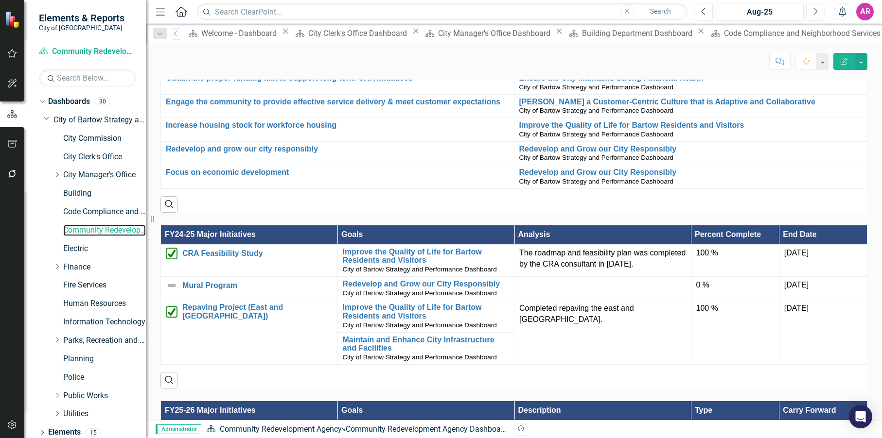
scroll to position [478, 0]
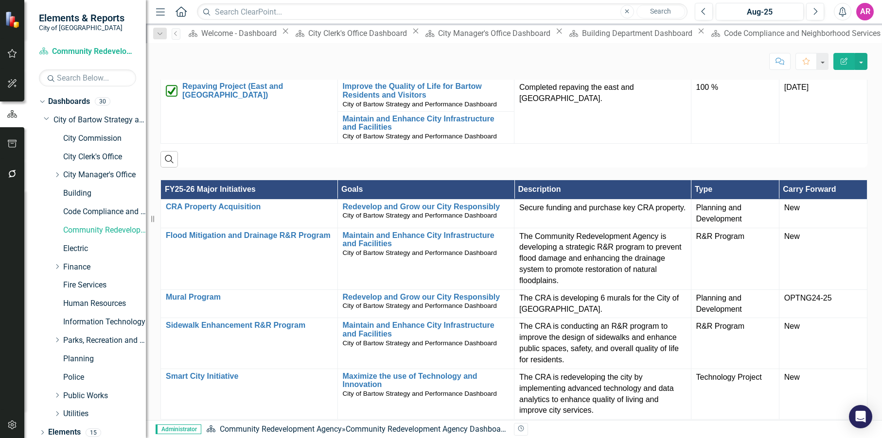
click at [169, 70] on img at bounding box center [172, 65] width 12 height 12
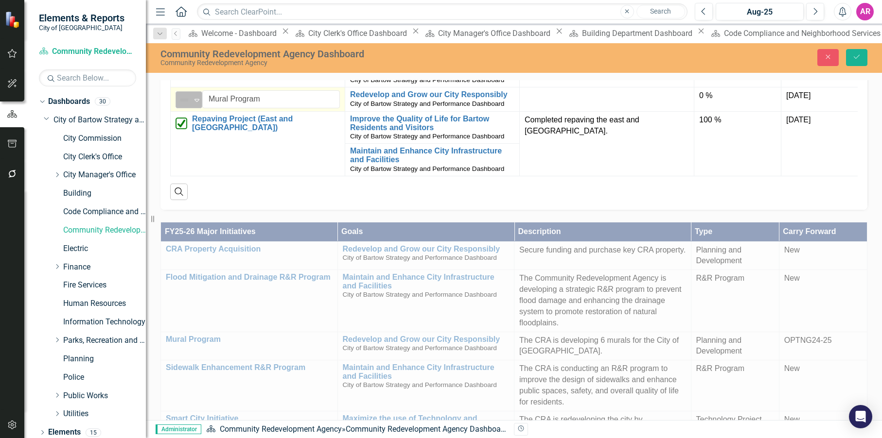
click at [192, 107] on div "Not Defined" at bounding box center [184, 100] width 15 height 14
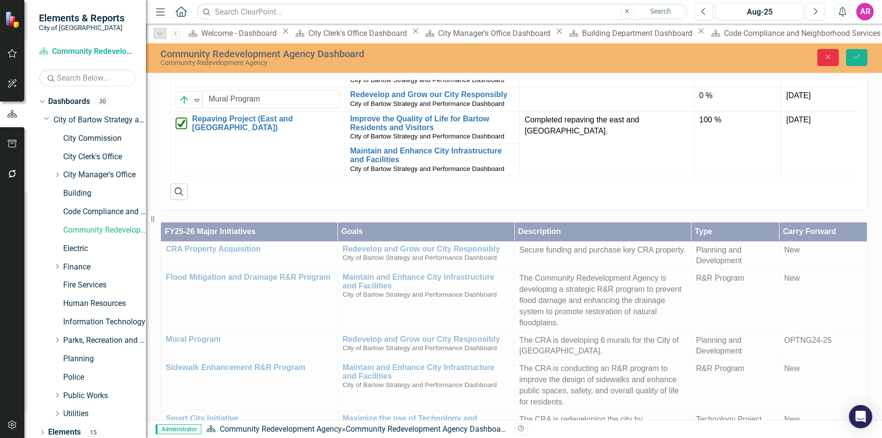
click at [832, 59] on icon "Close" at bounding box center [827, 56] width 9 height 7
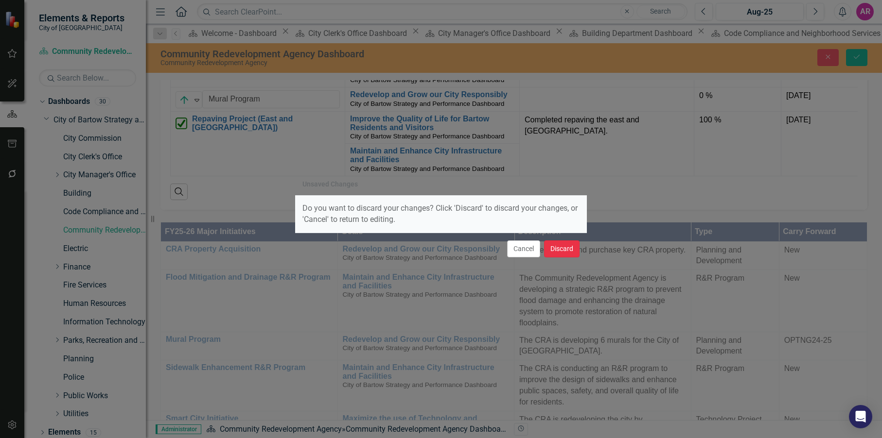
click at [563, 248] on button "Discard" at bounding box center [561, 249] width 35 height 17
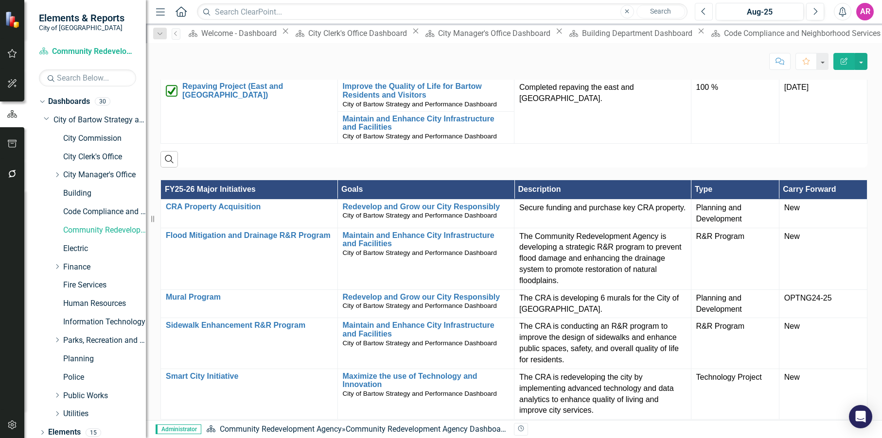
click at [702, 13] on icon "Previous" at bounding box center [703, 11] width 5 height 9
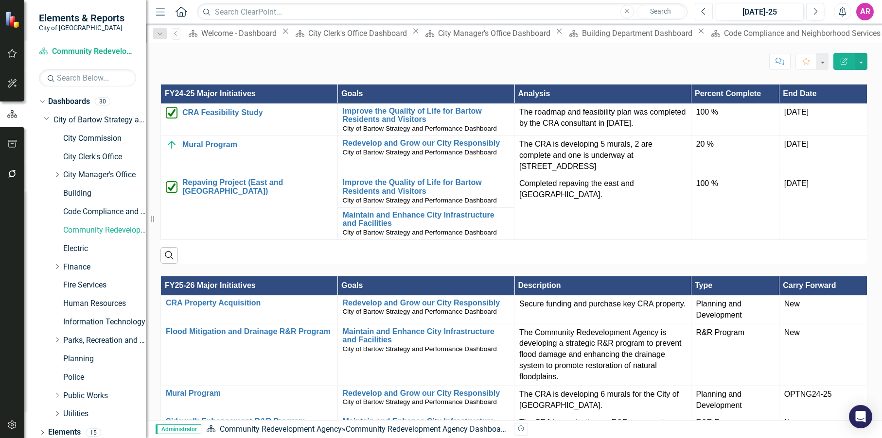
scroll to position [438, 0]
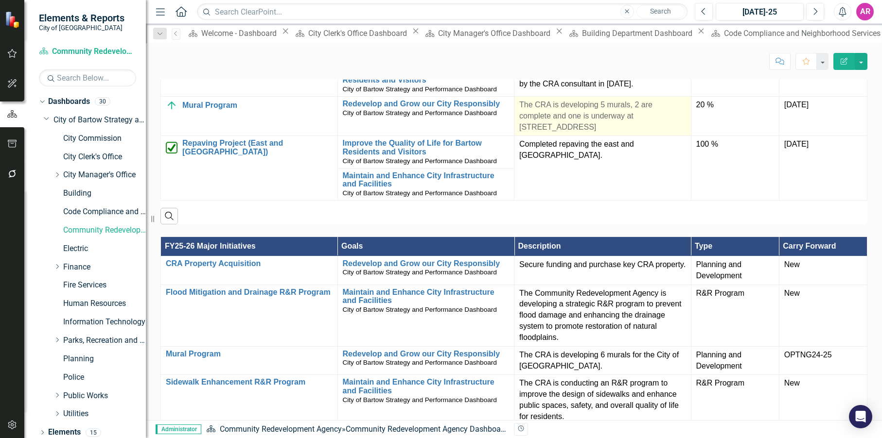
click at [583, 133] on p "The CRA is developing 5 murals, 2 are complete and one is underway at [STREET_A…" at bounding box center [602, 117] width 167 height 34
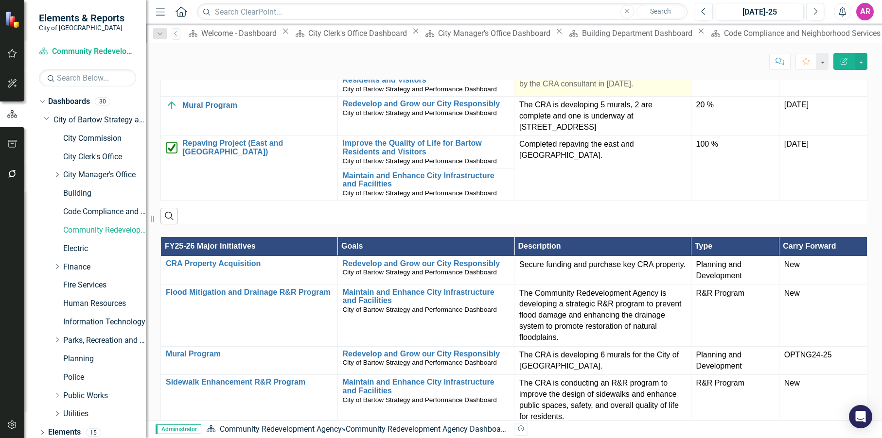
click at [584, 133] on p "The CRA is developing 5 murals, 2 are complete and one is underway at [STREET_A…" at bounding box center [602, 117] width 167 height 34
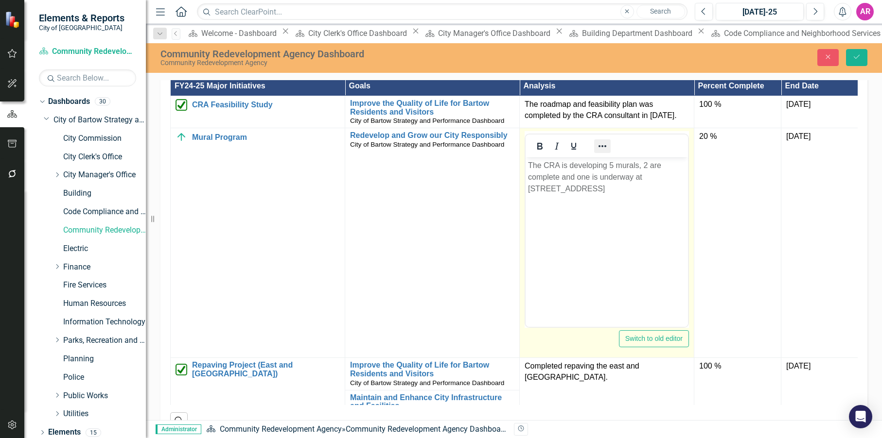
scroll to position [0, 0]
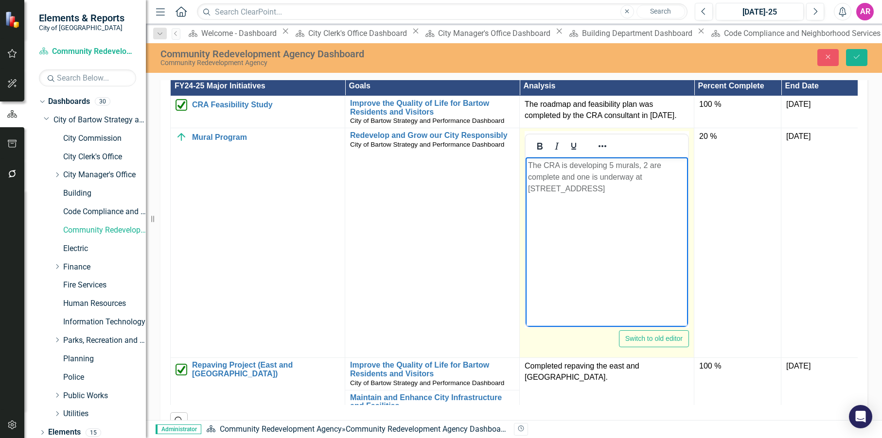
click at [614, 176] on p "The CRA is developing 5 murals, 2 are complete and one is underway at [STREET_A…" at bounding box center [607, 177] width 158 height 35
copy p "The CRA is developing 5 murals, 2 are complete and one is underway at [STREET_A…"
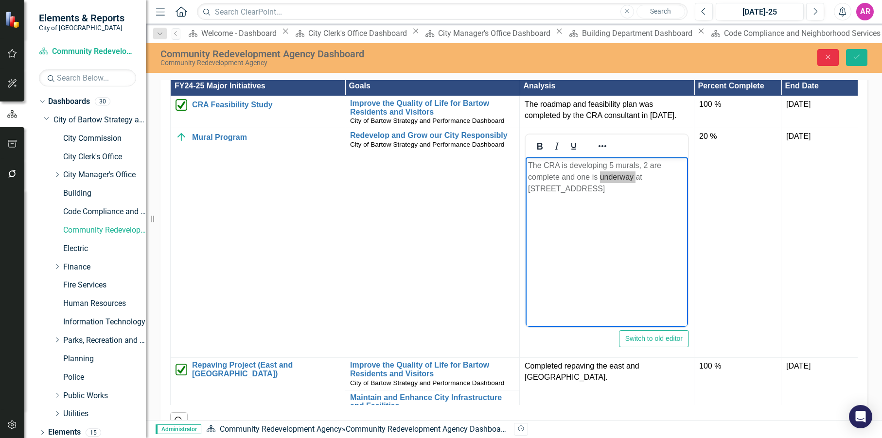
click at [829, 56] on icon "Close" at bounding box center [827, 56] width 9 height 7
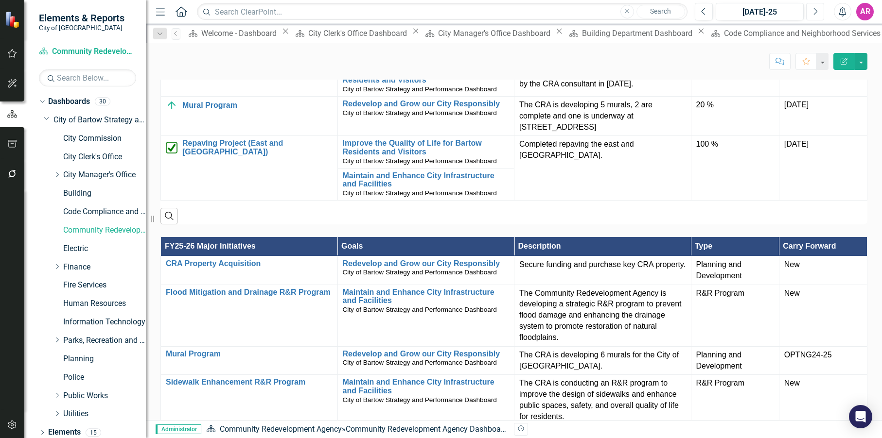
click at [815, 9] on icon "button" at bounding box center [816, 11] width 4 height 7
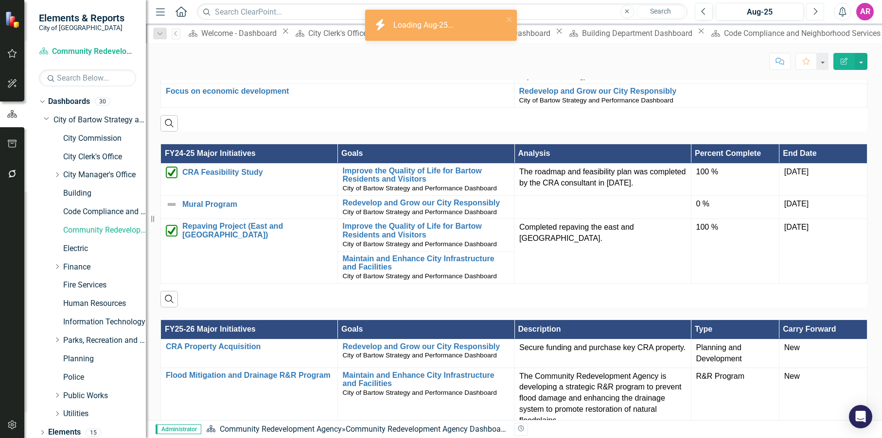
scroll to position [389, 0]
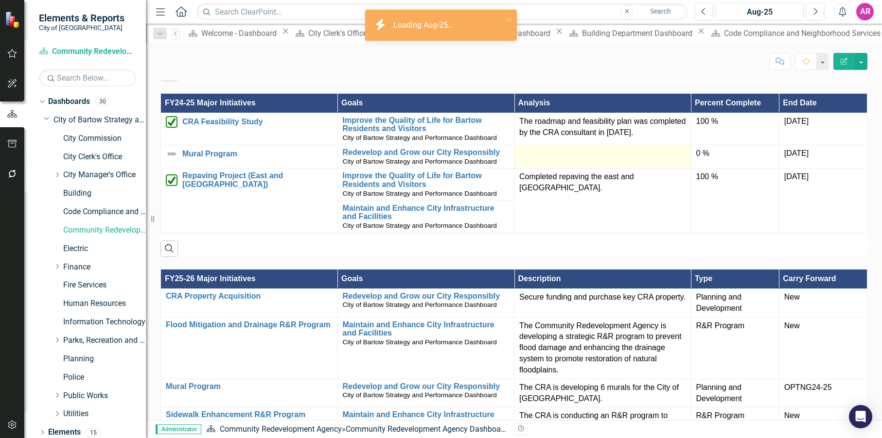
click at [591, 169] on td at bounding box center [602, 157] width 177 height 24
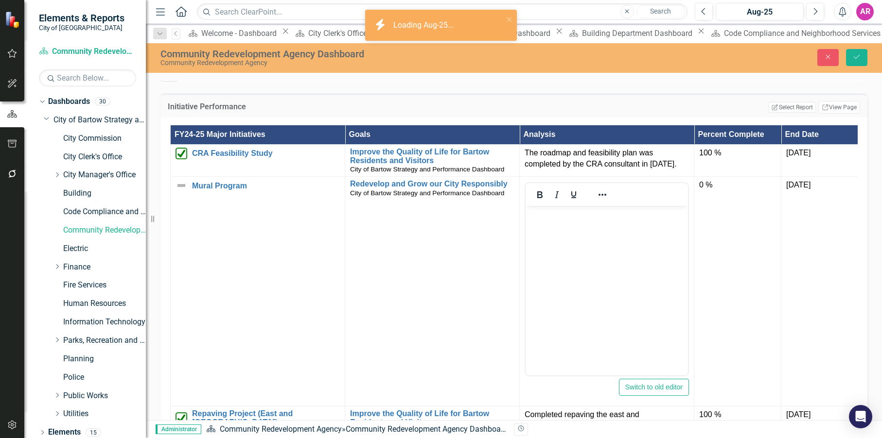
scroll to position [0, 0]
click at [629, 244] on body "Rich Text Area. Press ALT-0 for help." at bounding box center [606, 279] width 162 height 146
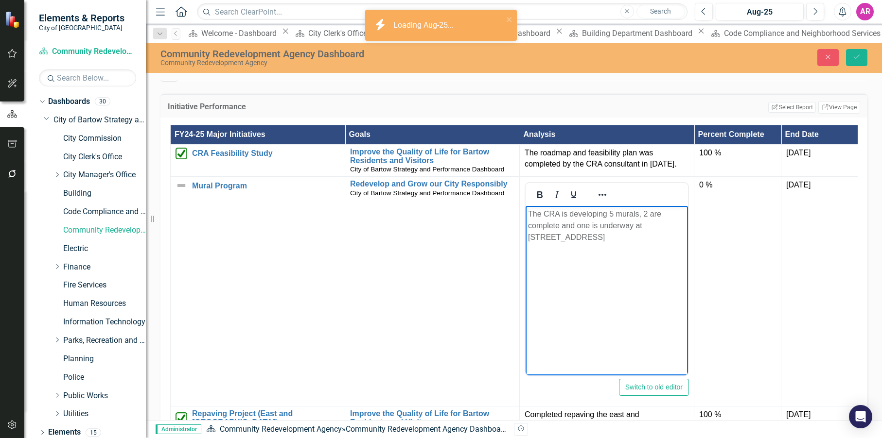
click at [623, 251] on body "The CRA is developing 5 murals, 2 are complete and one is underway at [STREET_A…" at bounding box center [606, 279] width 162 height 146
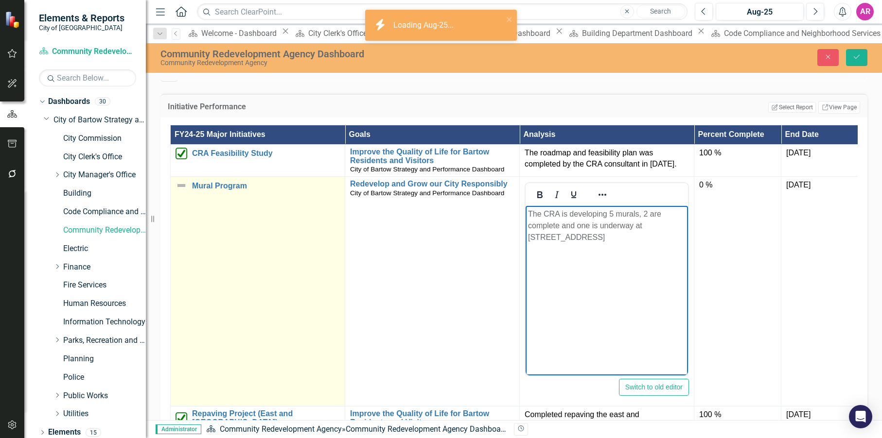
click at [183, 192] on img at bounding box center [181, 186] width 12 height 12
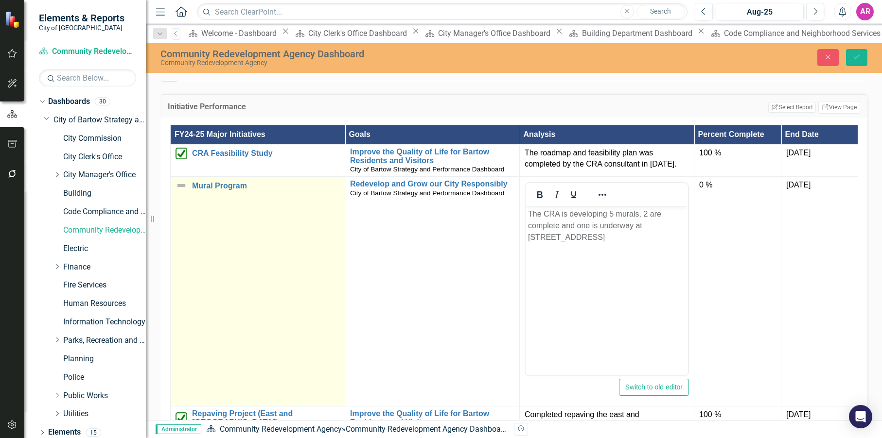
click at [183, 192] on img at bounding box center [181, 186] width 12 height 12
click at [198, 193] on icon "Expand" at bounding box center [197, 190] width 10 height 8
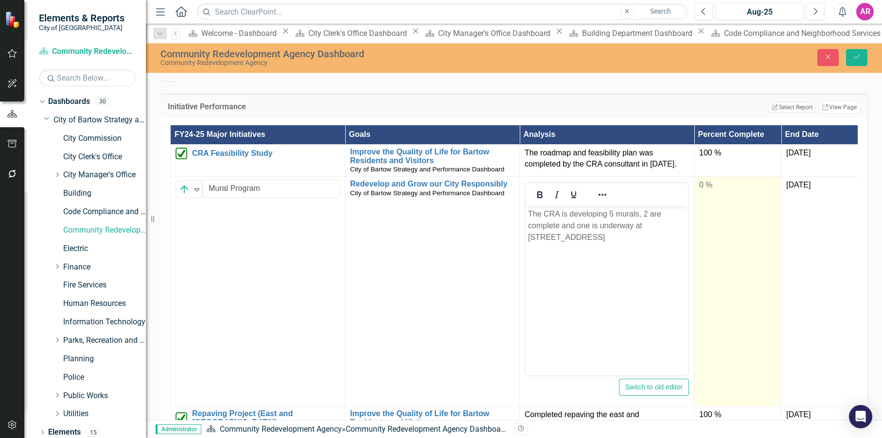
click at [708, 191] on div "0 %" at bounding box center [737, 185] width 77 height 11
click at [709, 198] on input "0" at bounding box center [737, 189] width 77 height 18
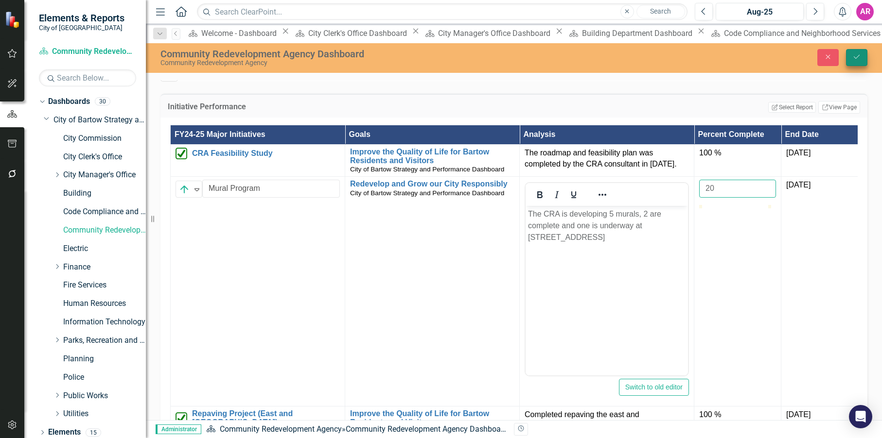
type input "20"
click at [852, 52] on button "Save" at bounding box center [856, 57] width 21 height 17
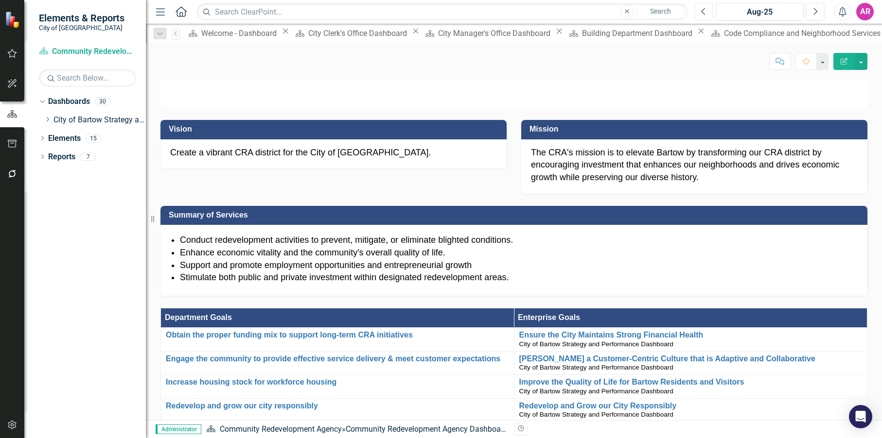
click at [707, 17] on button "Previous" at bounding box center [704, 12] width 18 height 18
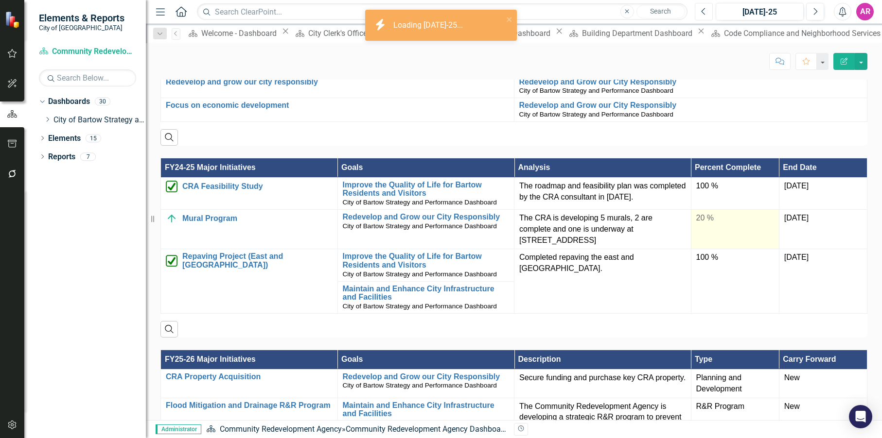
scroll to position [438, 0]
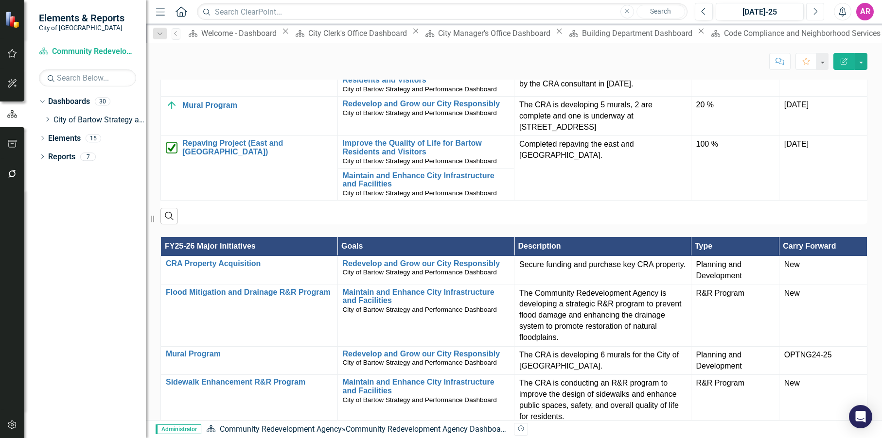
click at [811, 13] on button "Next" at bounding box center [815, 12] width 18 height 18
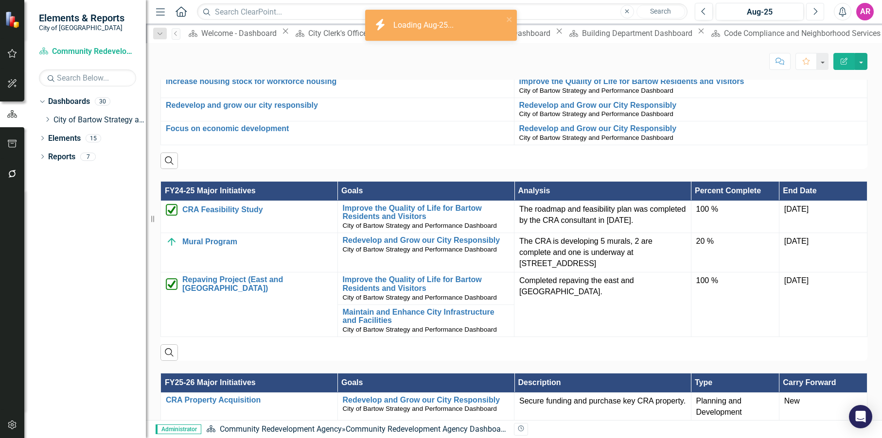
scroll to position [340, 0]
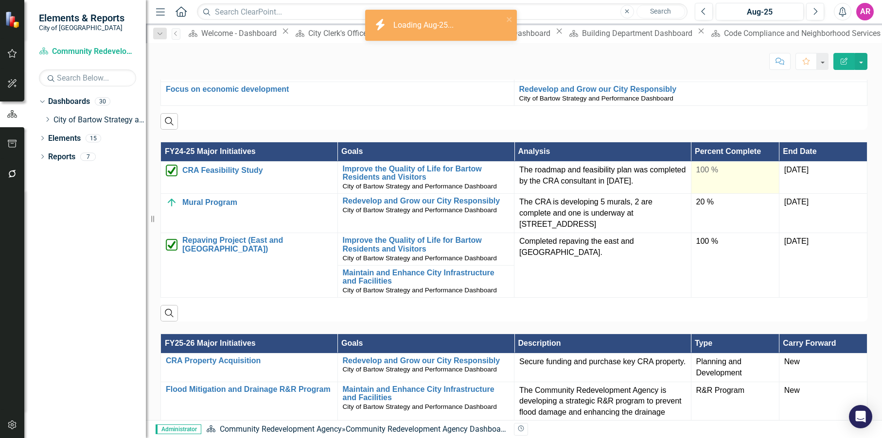
click at [711, 282] on tbody "CRA Feasibility Study Link Map View Link Map Edit Edit Major Initiative Link Op…" at bounding box center [514, 229] width 706 height 136
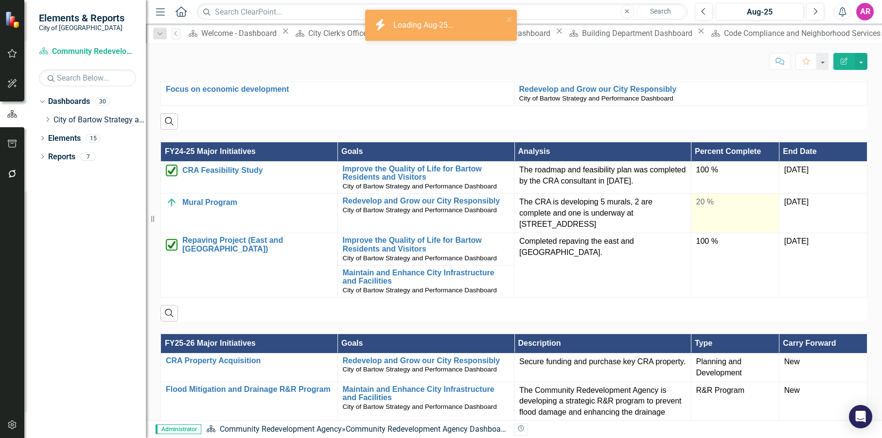
click at [712, 233] on td "20 %" at bounding box center [735, 213] width 88 height 40
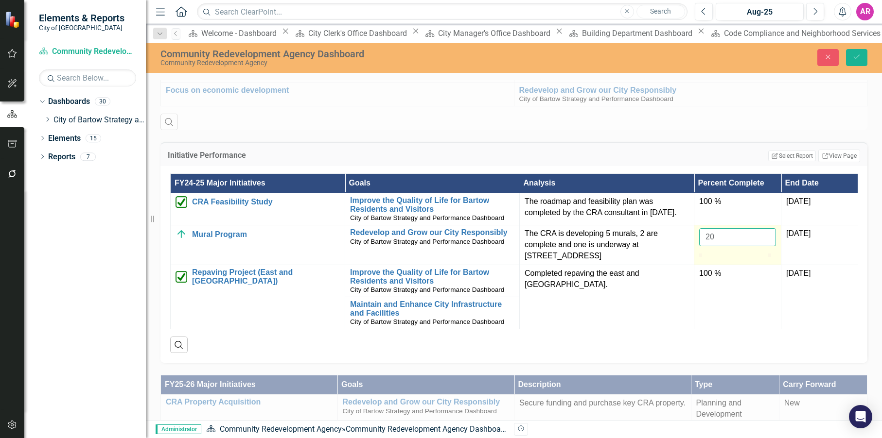
click at [720, 246] on input "20" at bounding box center [737, 237] width 77 height 18
type input "30"
click at [848, 54] on button "Save" at bounding box center [856, 57] width 21 height 17
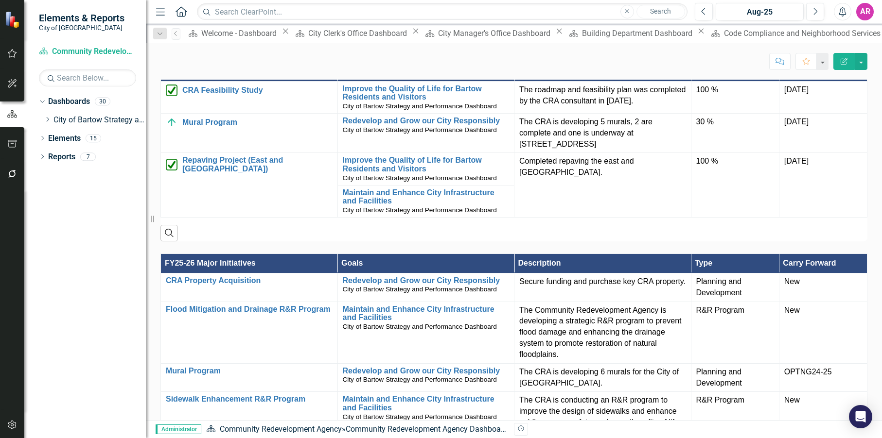
scroll to position [438, 0]
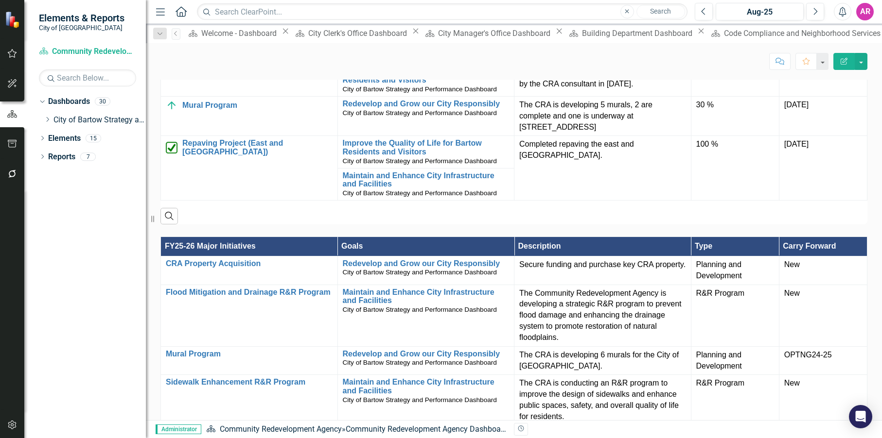
click at [95, 289] on div "Dropdown Dashboards 30 Dropdown City of Bartow Strategy and Performance Dashboa…" at bounding box center [85, 266] width 122 height 345
click at [46, 121] on icon "Dropdown" at bounding box center [47, 120] width 7 height 6
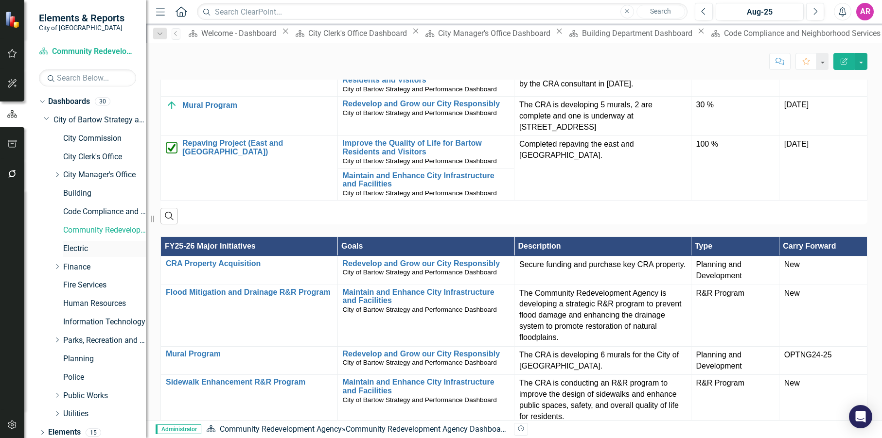
click at [82, 246] on link "Electric" at bounding box center [104, 249] width 83 height 11
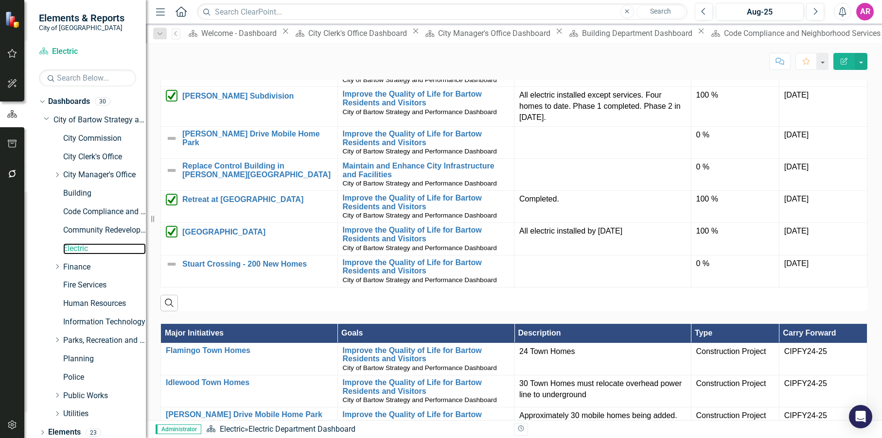
scroll to position [677, 0]
